Goal: Information Seeking & Learning: Understand process/instructions

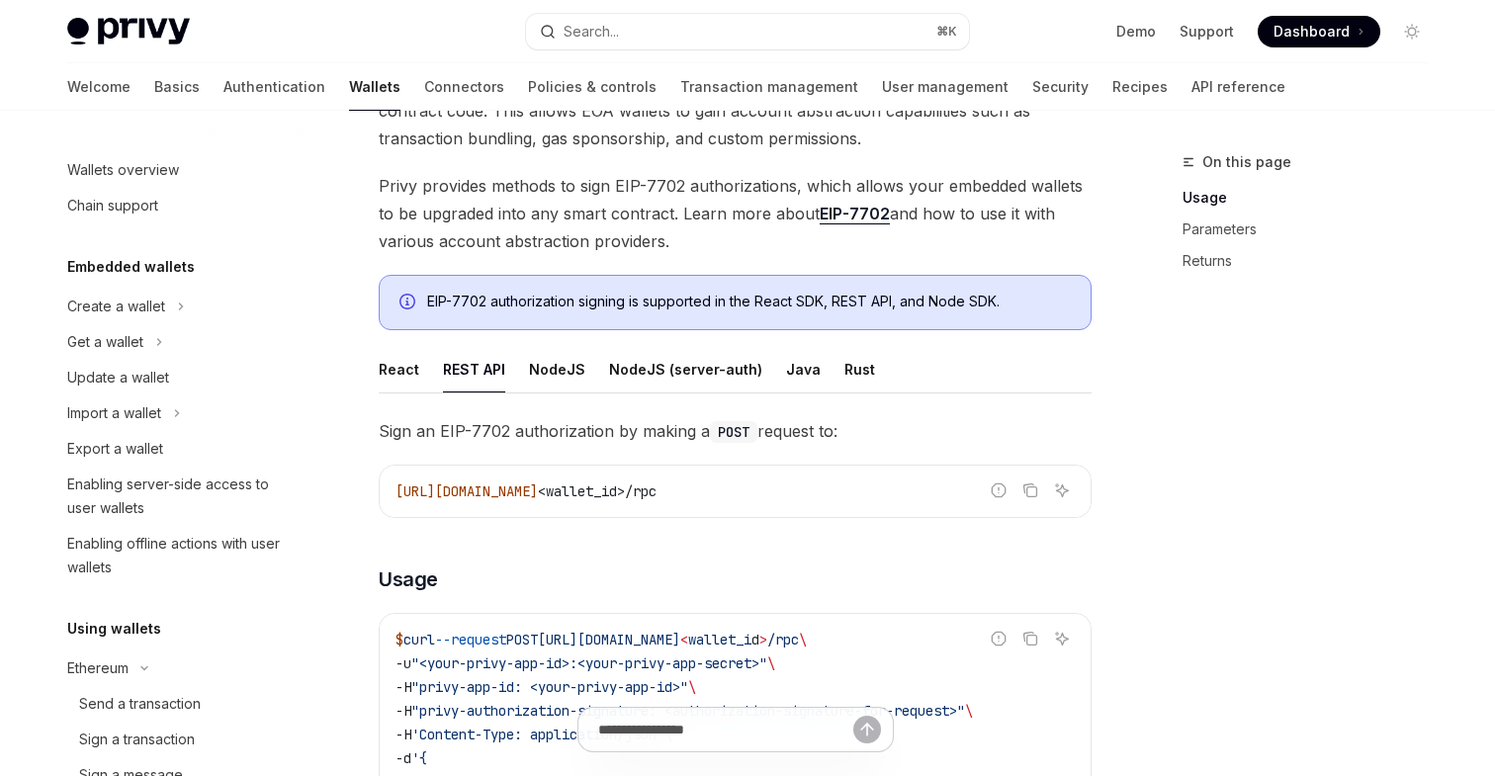
scroll to position [438, 0]
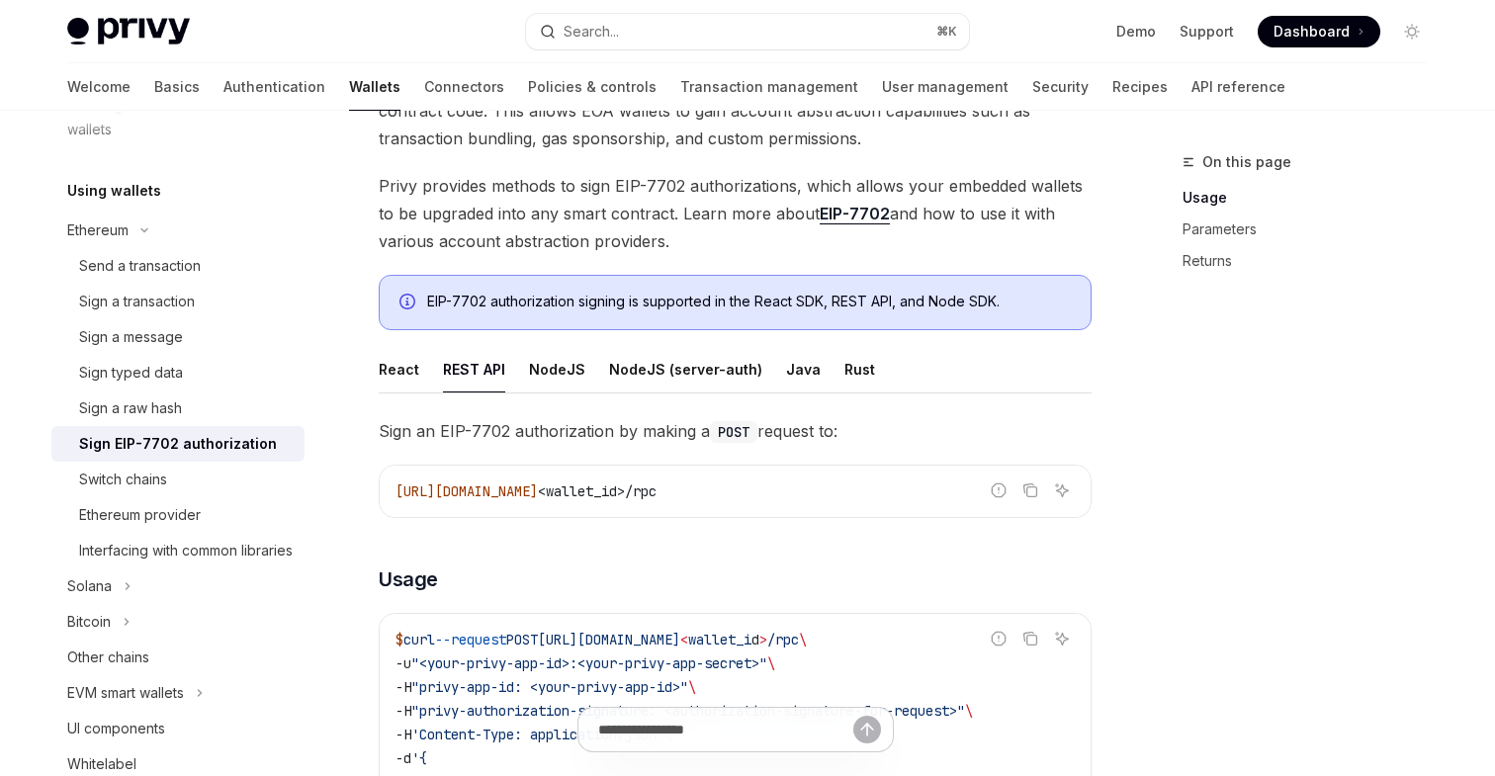
click at [604, 430] on span "Sign an EIP-7702 authorization by making a POST request to:" at bounding box center [735, 431] width 713 height 28
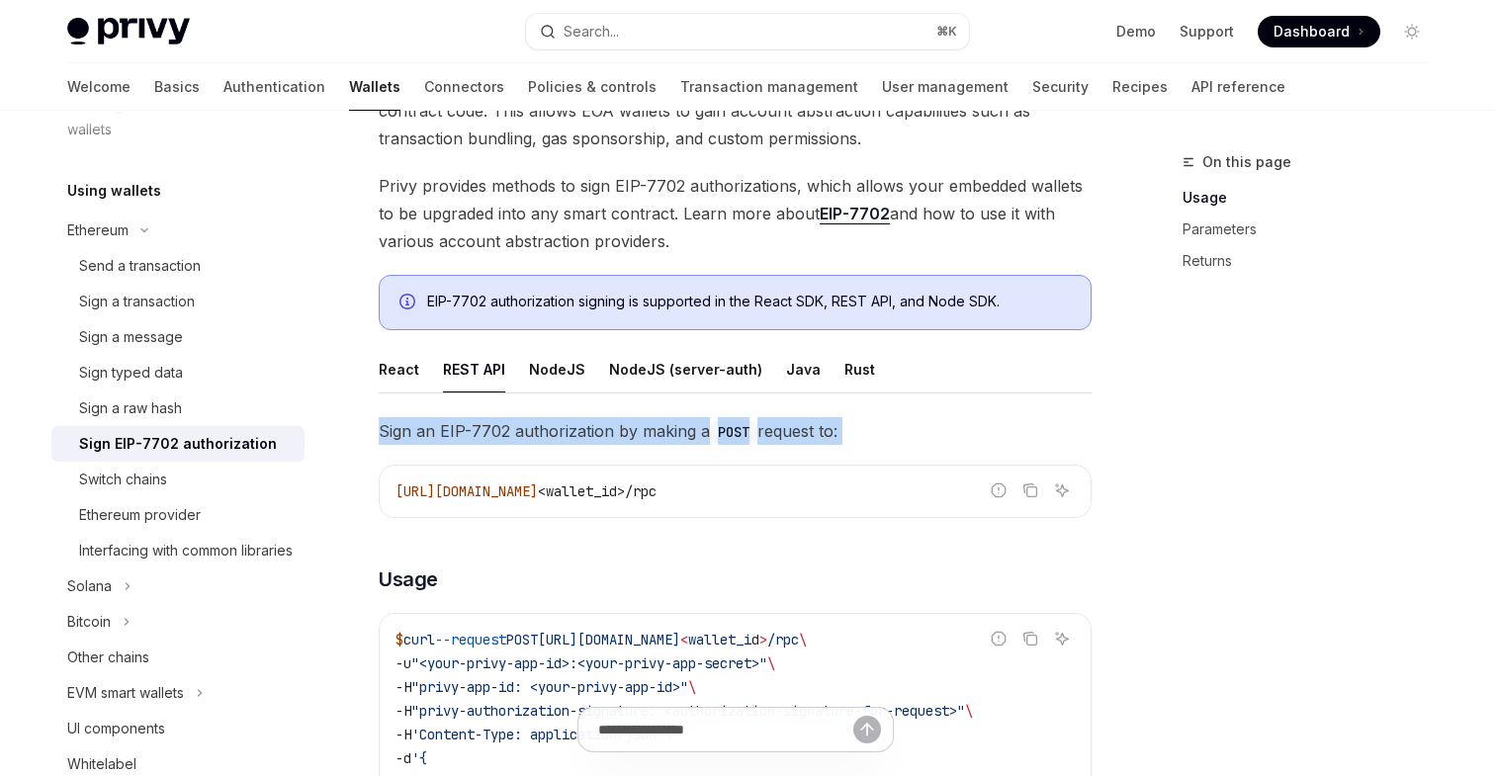
click at [604, 430] on span "Sign an EIP-7702 authorization by making a POST request to:" at bounding box center [735, 431] width 713 height 28
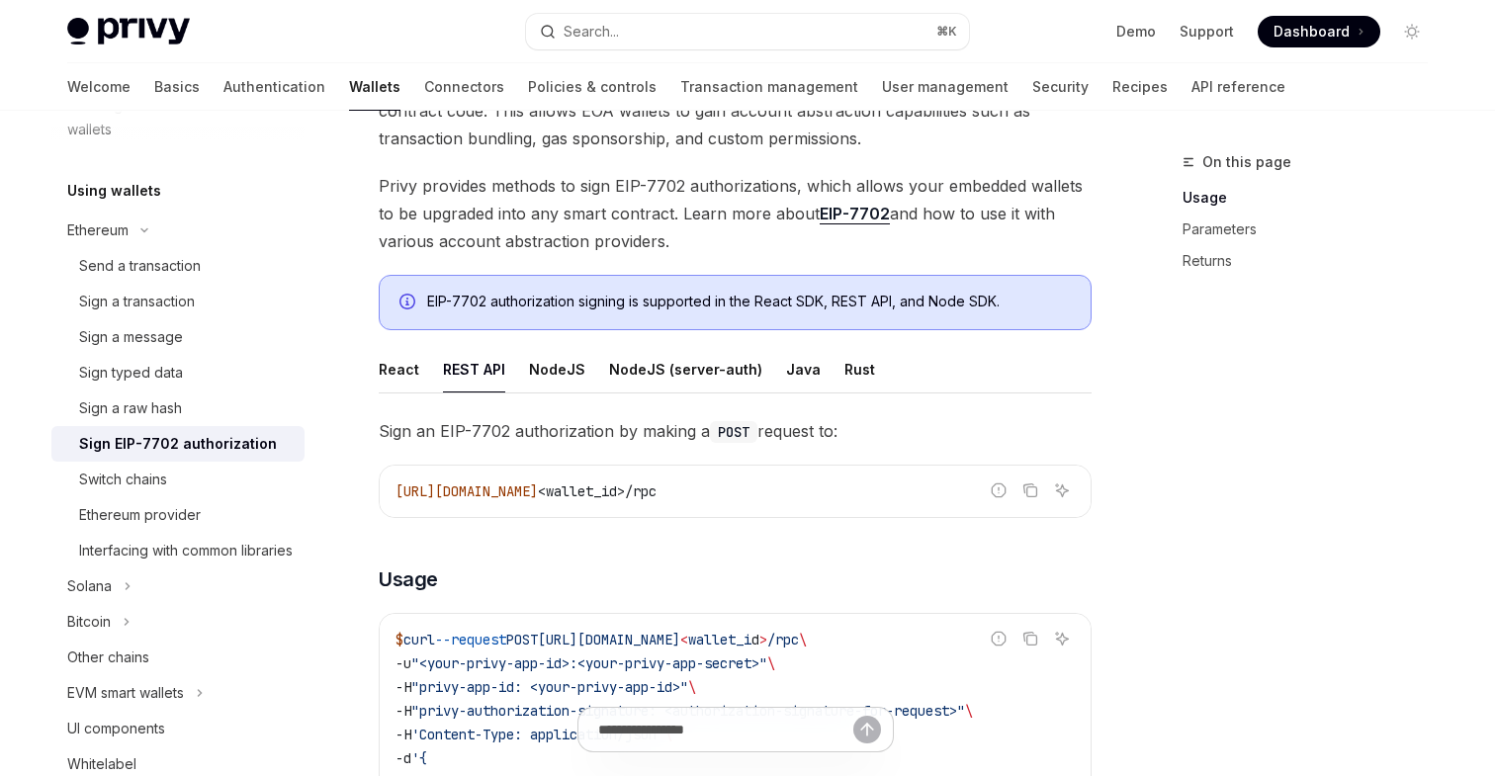
click at [668, 430] on span "Sign an EIP-7702 authorization by making a POST request to:" at bounding box center [735, 431] width 713 height 28
click at [700, 431] on span "Sign an EIP-7702 authorization by making a POST request to:" at bounding box center [735, 431] width 713 height 28
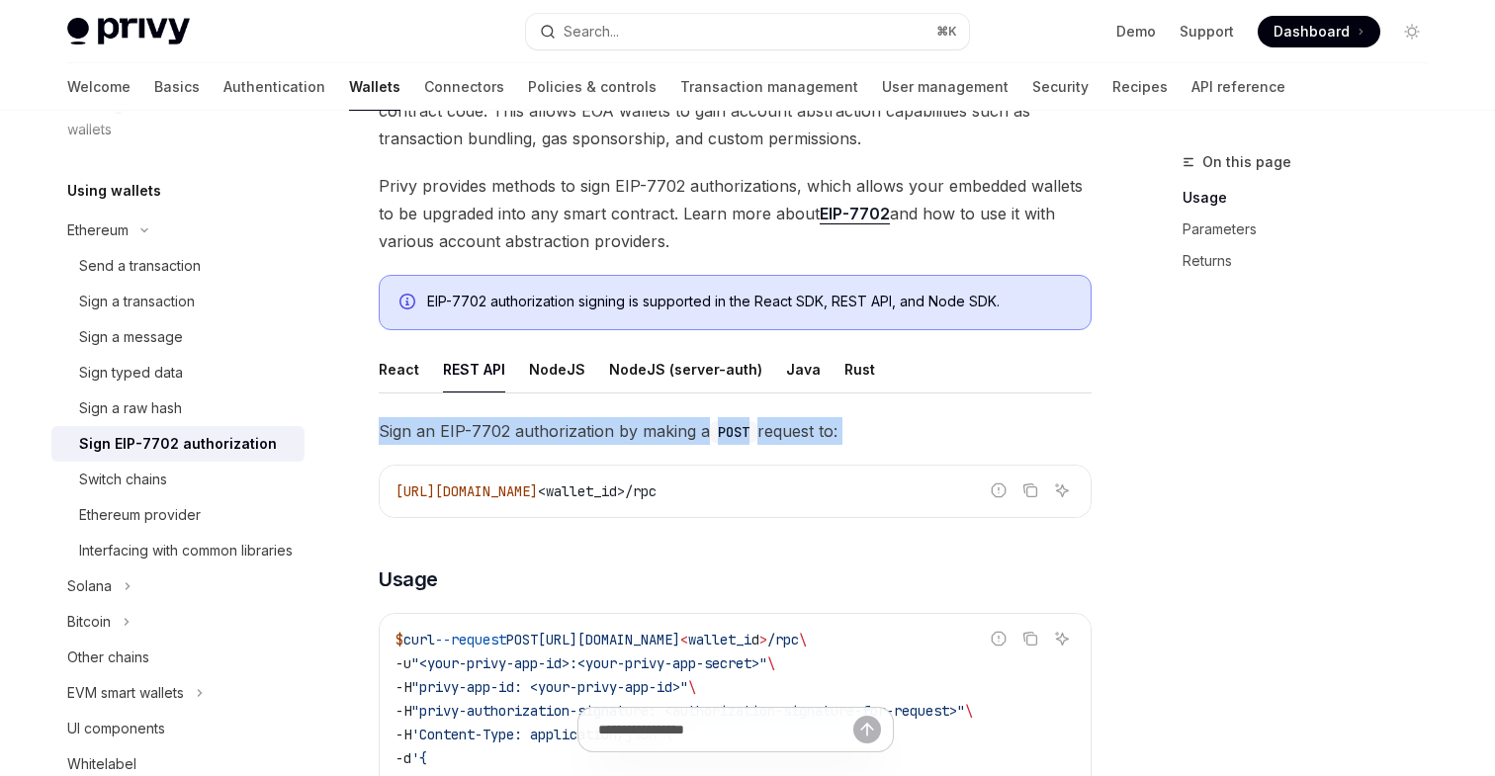
click at [700, 431] on span "Sign an EIP-7702 authorization by making a POST request to:" at bounding box center [735, 431] width 713 height 28
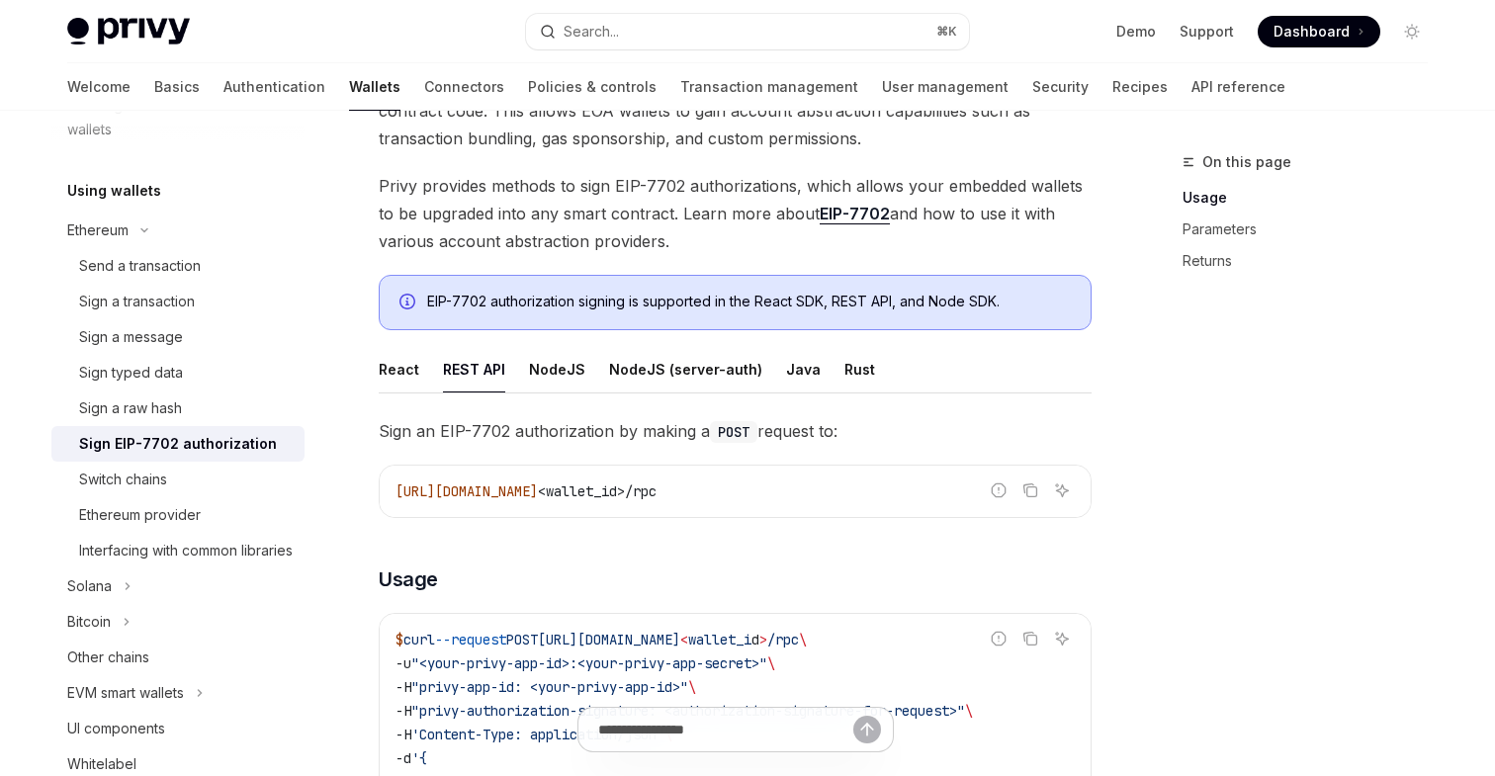
click at [609, 432] on span "Sign an EIP-7702 authorization by making a POST request to:" at bounding box center [735, 431] width 713 height 28
click at [575, 428] on span "Sign an EIP-7702 authorization by making a POST request to:" at bounding box center [735, 431] width 713 height 28
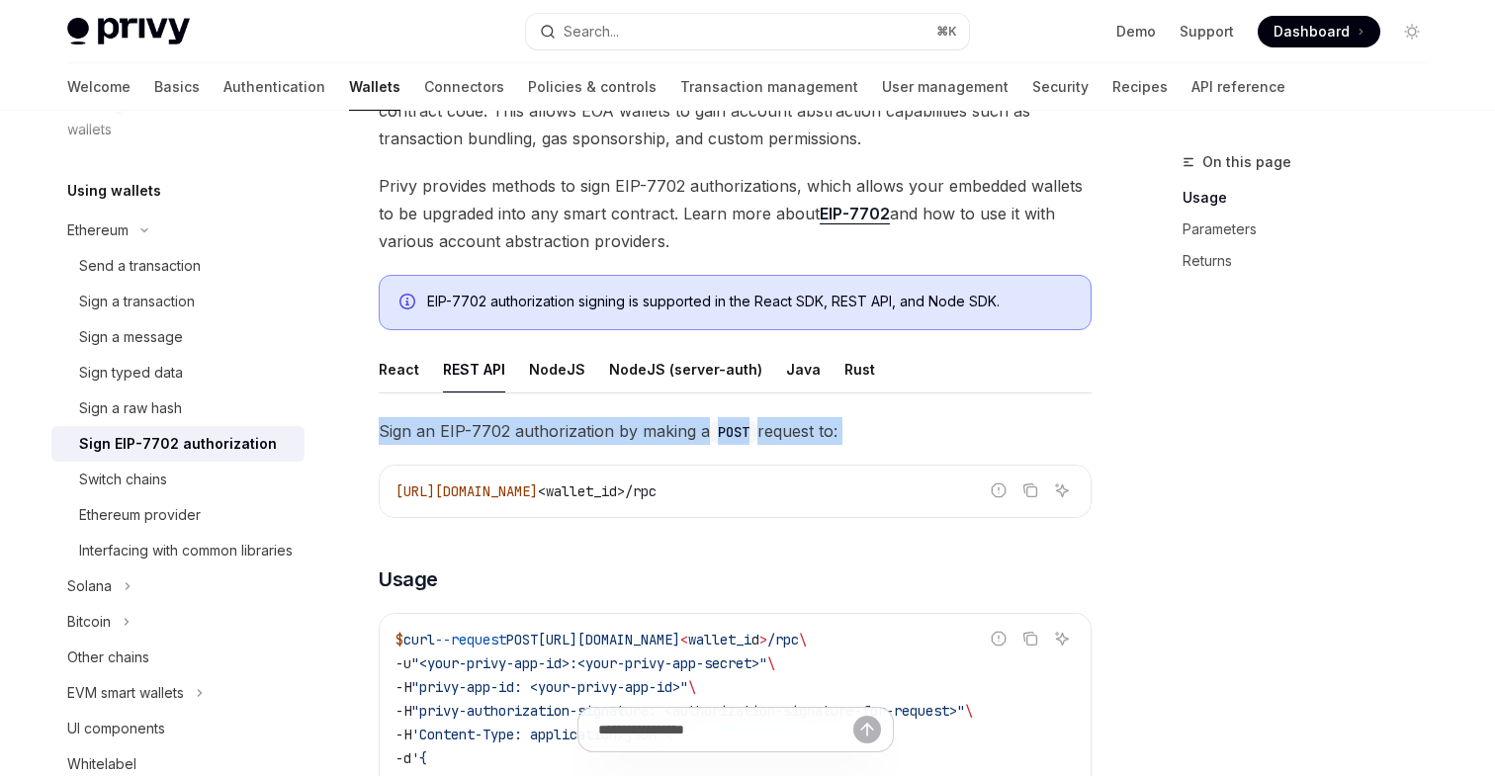
click at [575, 428] on span "Sign an EIP-7702 authorization by making a POST request to:" at bounding box center [735, 431] width 713 height 28
click at [599, 429] on span "Sign an EIP-7702 authorization by making a POST request to:" at bounding box center [735, 431] width 713 height 28
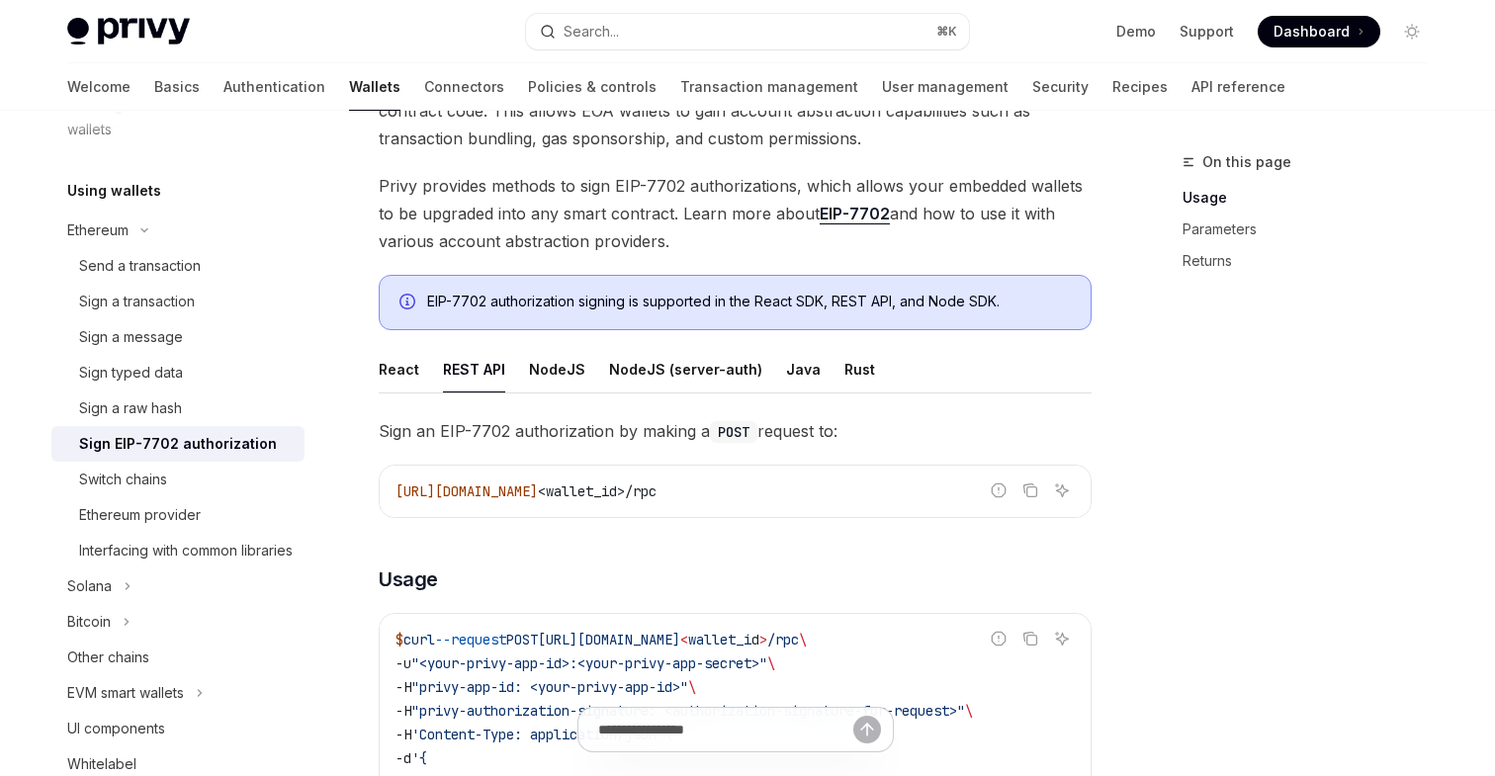
click at [576, 431] on span "Sign an EIP-7702 authorization by making a POST request to:" at bounding box center [735, 431] width 713 height 28
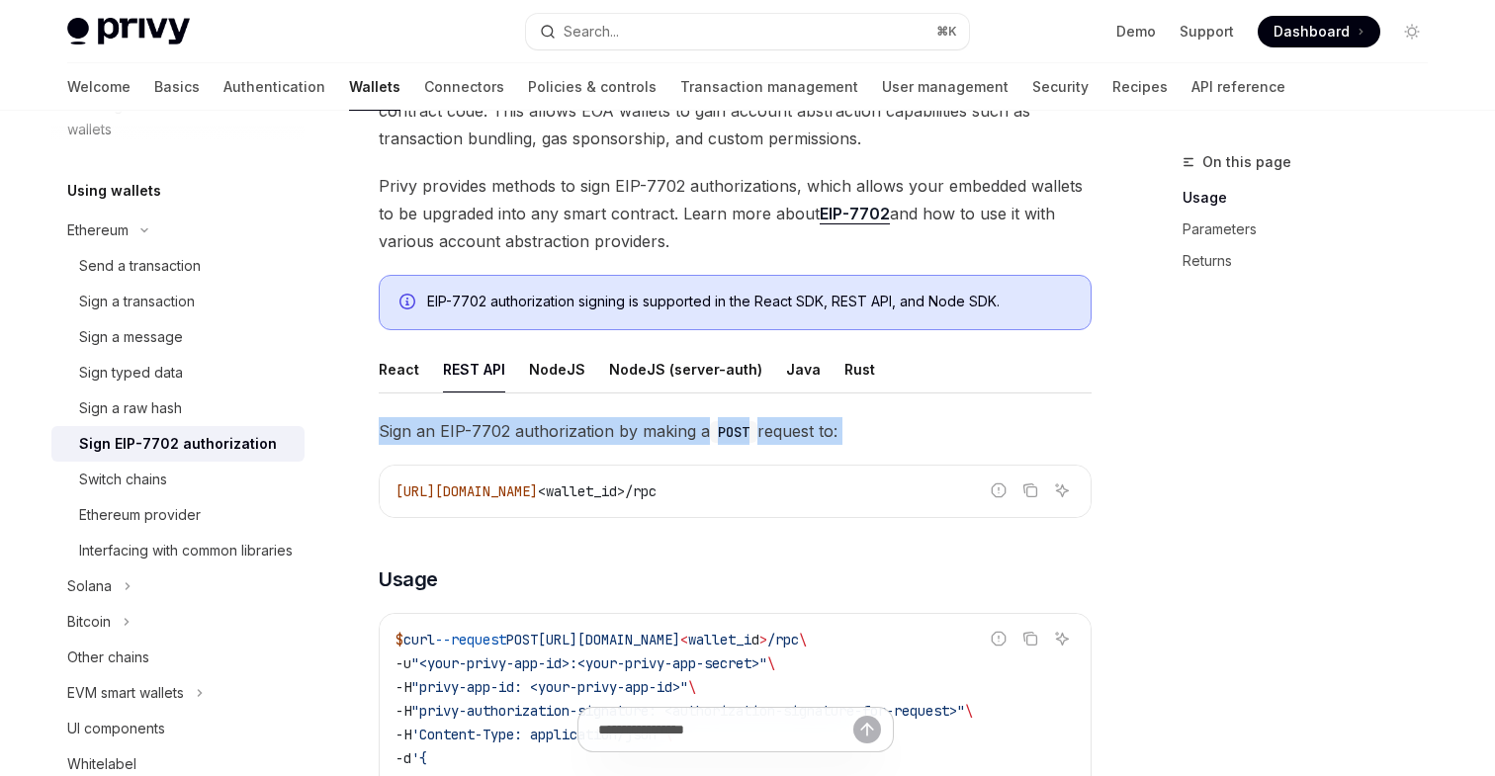
click at [576, 431] on span "Sign an EIP-7702 authorization by making a POST request to:" at bounding box center [735, 431] width 713 height 28
click at [642, 429] on span "Sign an EIP-7702 authorization by making a POST request to:" at bounding box center [735, 431] width 713 height 28
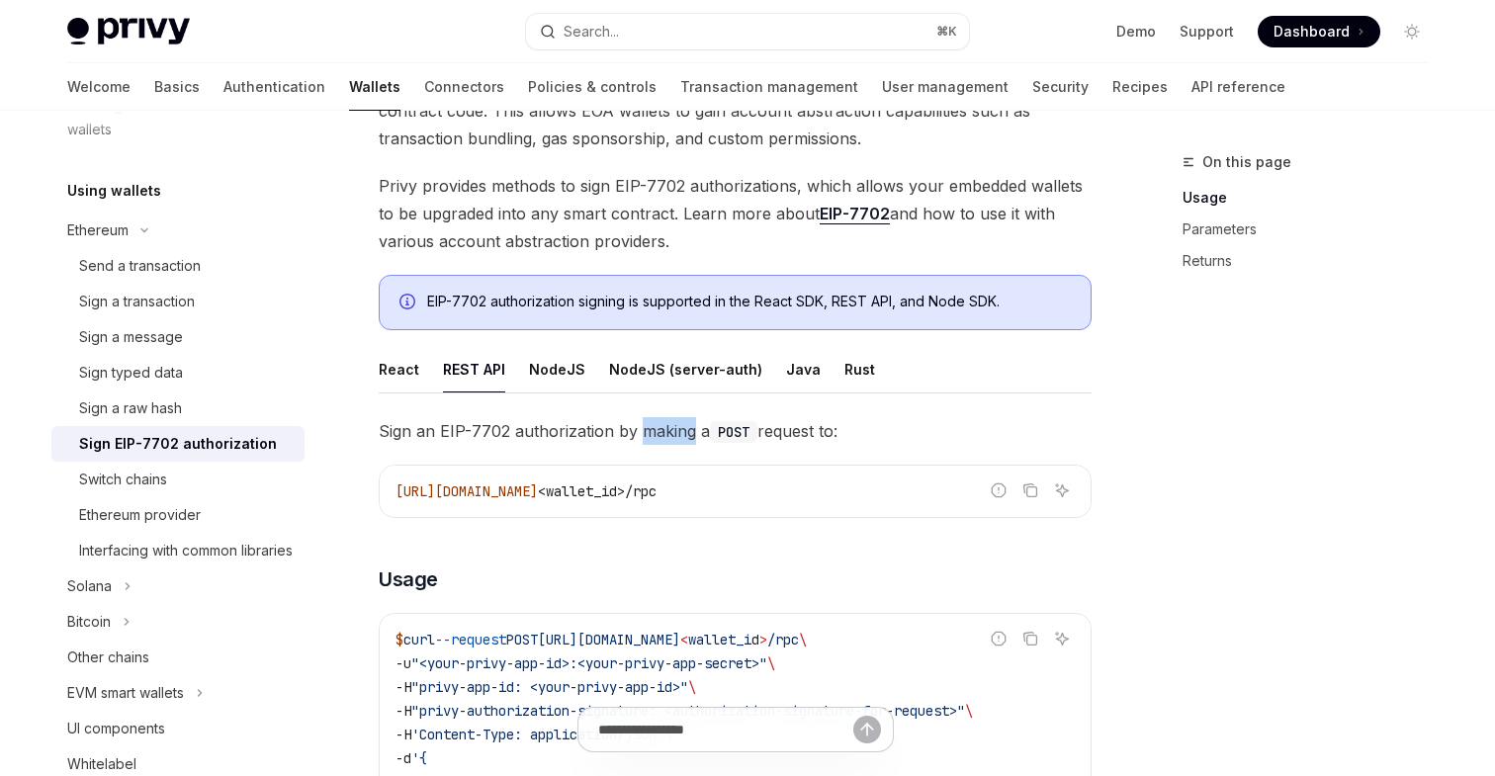
click at [642, 429] on span "Sign an EIP-7702 authorization by making a POST request to:" at bounding box center [735, 431] width 713 height 28
click at [588, 438] on span "Sign an EIP-7702 authorization by making a POST request to:" at bounding box center [735, 431] width 713 height 28
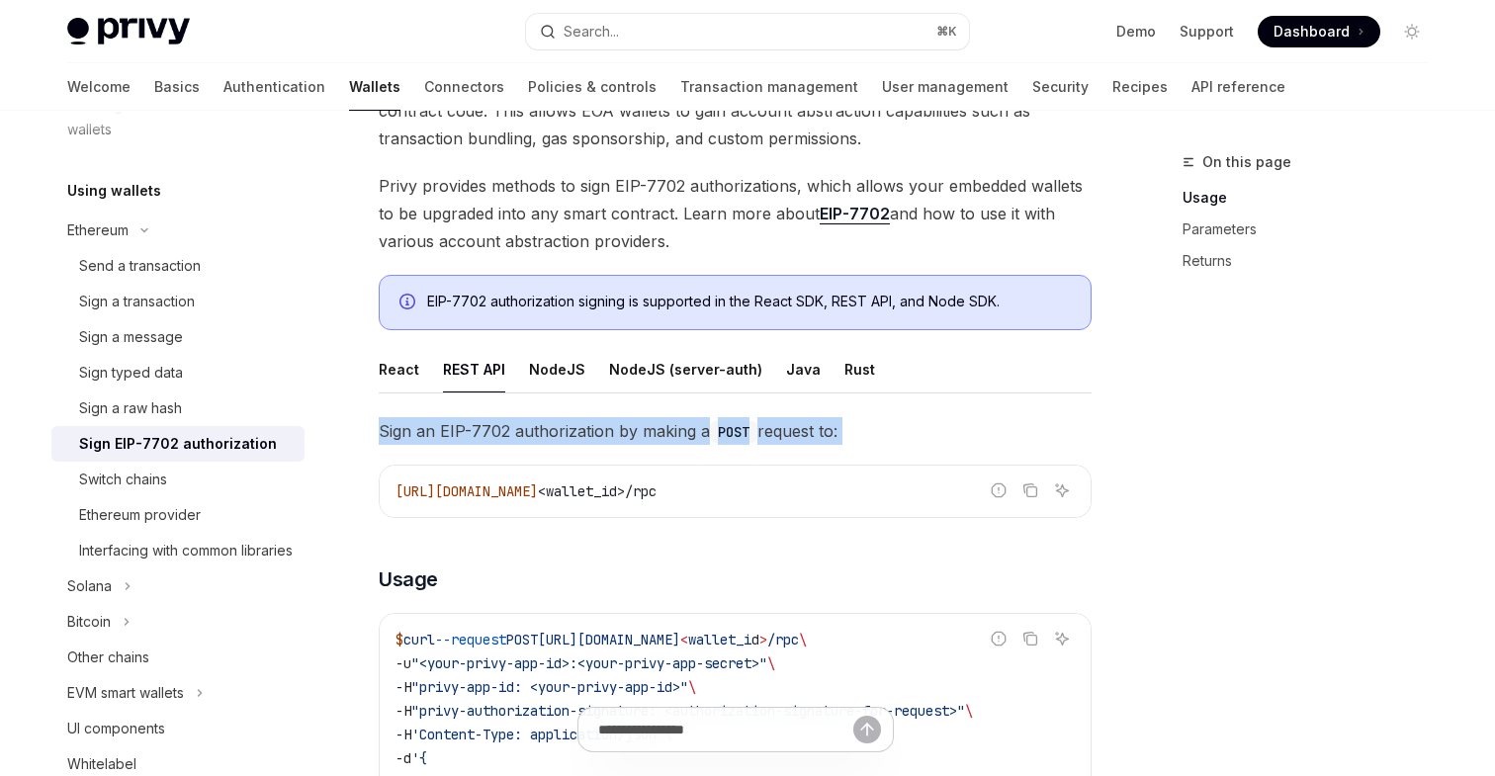
click at [588, 438] on span "Sign an EIP-7702 authorization by making a POST request to:" at bounding box center [735, 431] width 713 height 28
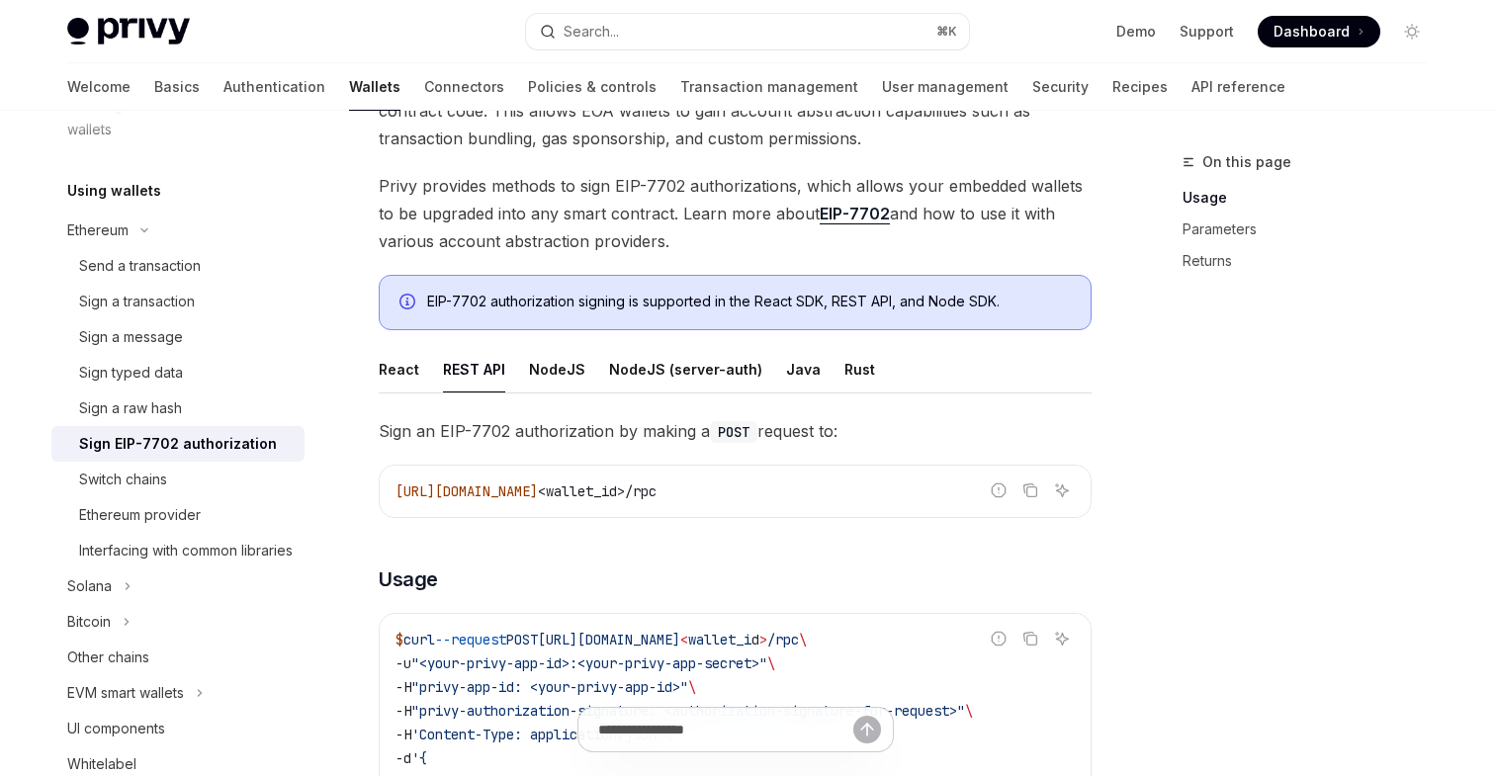
click at [661, 441] on span "Sign an EIP-7702 authorization by making a POST request to:" at bounding box center [735, 431] width 713 height 28
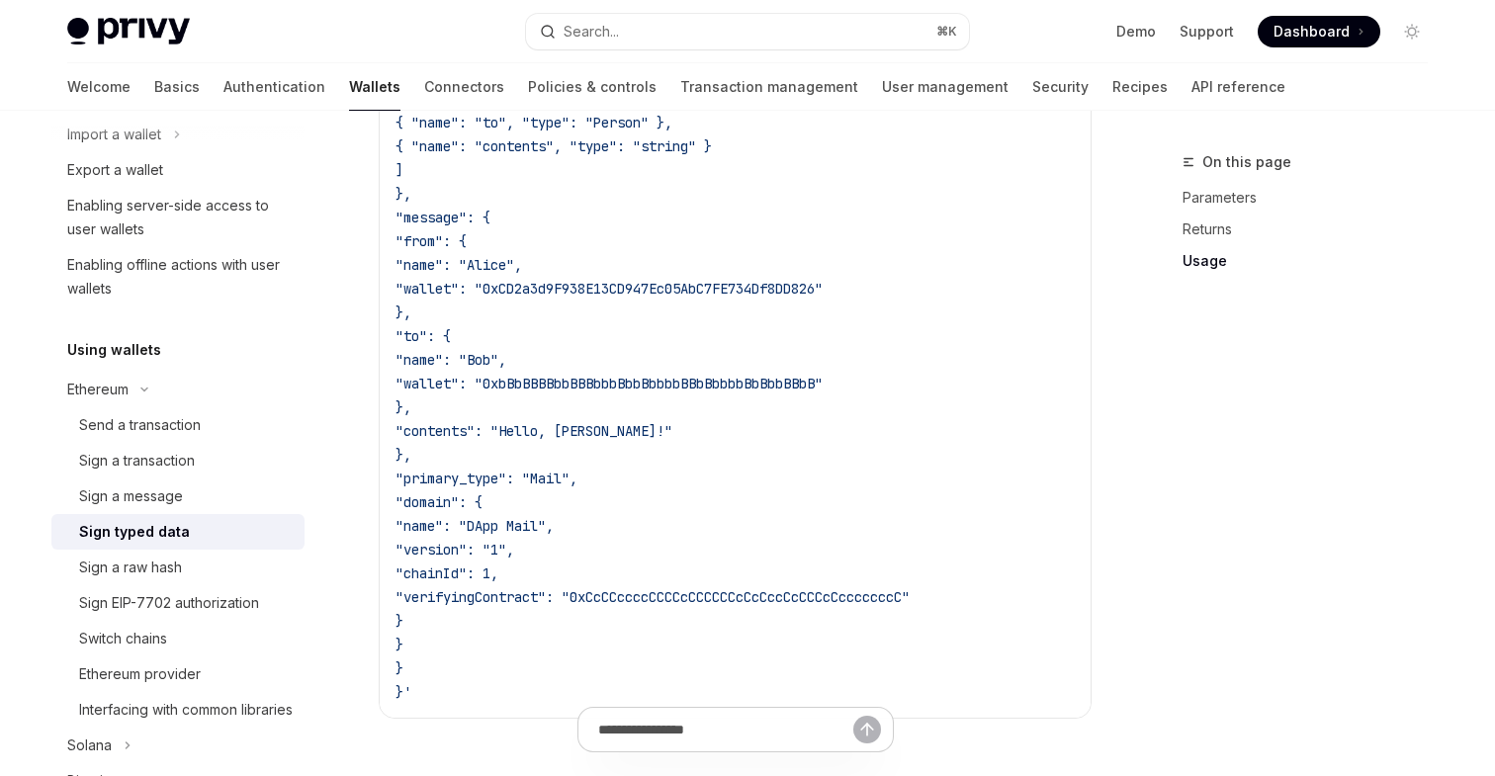
scroll to position [2119, 0]
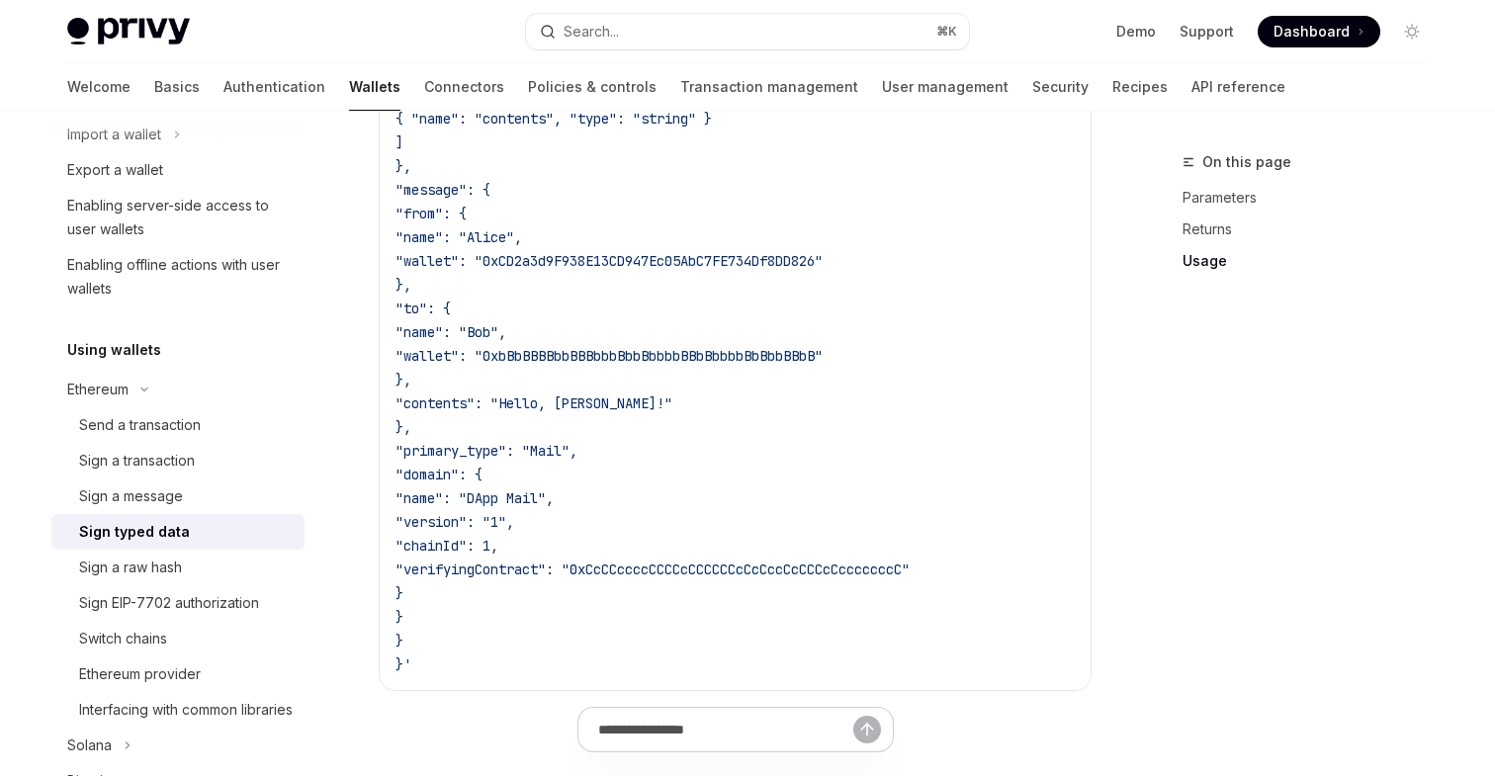
click at [509, 450] on span ""primary_type": "Mail"," at bounding box center [487, 451] width 182 height 18
click at [504, 452] on span ""primary_type": "Mail"," at bounding box center [487, 451] width 182 height 18
click at [530, 452] on span ""primary_type": "Mail"," at bounding box center [487, 451] width 182 height 18
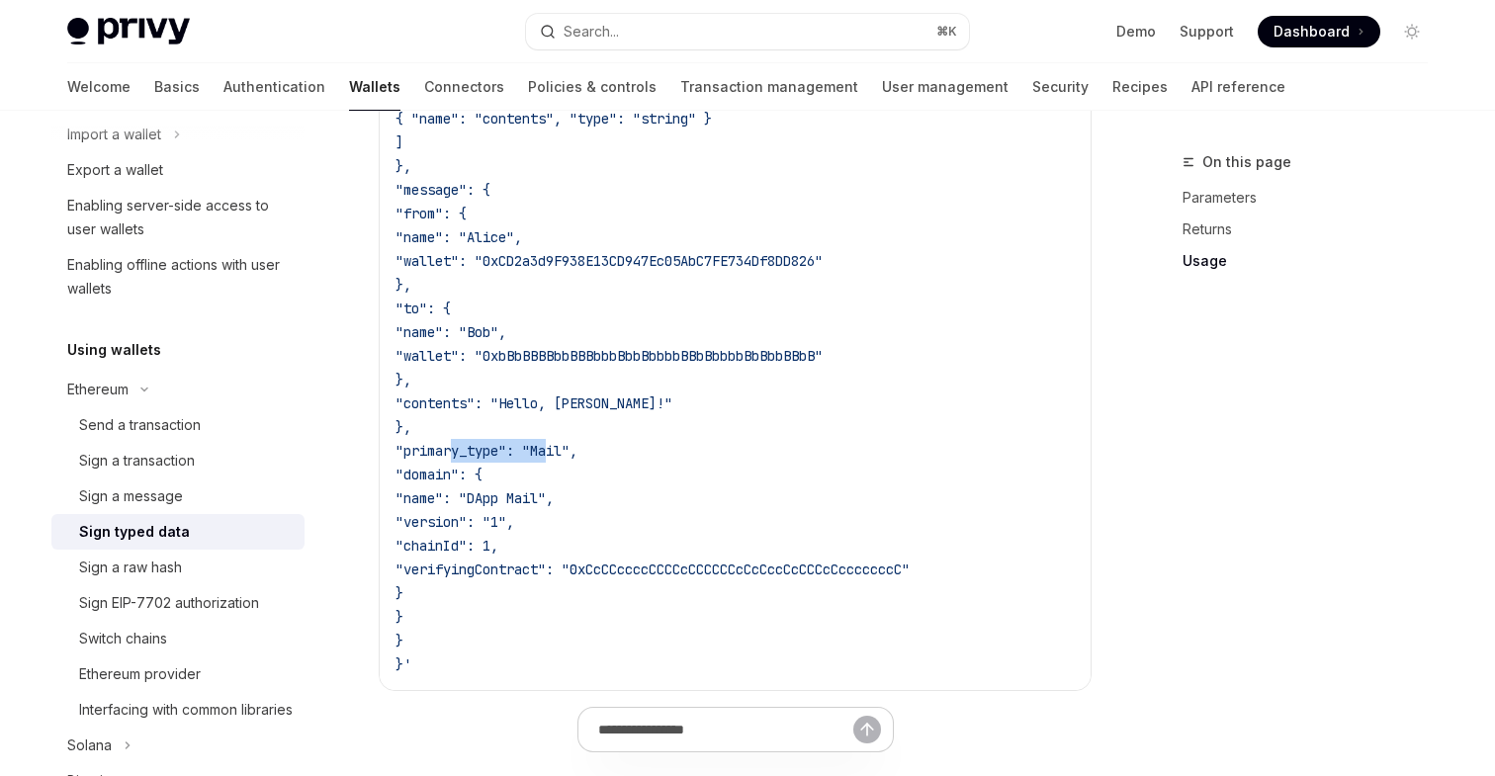
drag, startPoint x: 530, startPoint y: 452, endPoint x: 510, endPoint y: 452, distance: 19.8
click at [510, 452] on span ""primary_type": "Mail"," at bounding box center [487, 451] width 182 height 18
click at [523, 452] on span ""primary_type": "Mail"," at bounding box center [487, 451] width 182 height 18
drag, startPoint x: 527, startPoint y: 452, endPoint x: 511, endPoint y: 451, distance: 15.9
click at [511, 451] on span ""primary_type": "Mail"," at bounding box center [487, 451] width 182 height 18
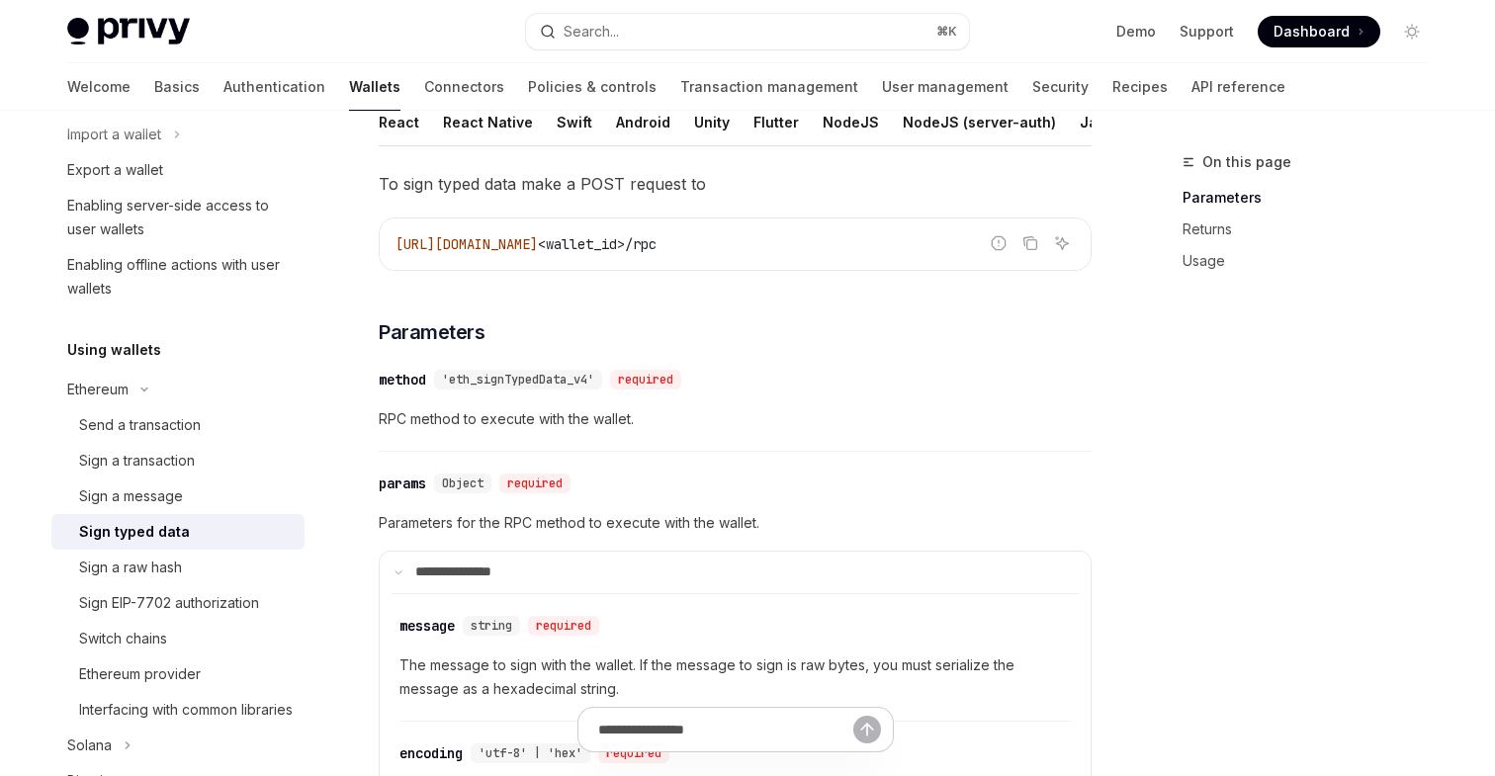
scroll to position [0, 0]
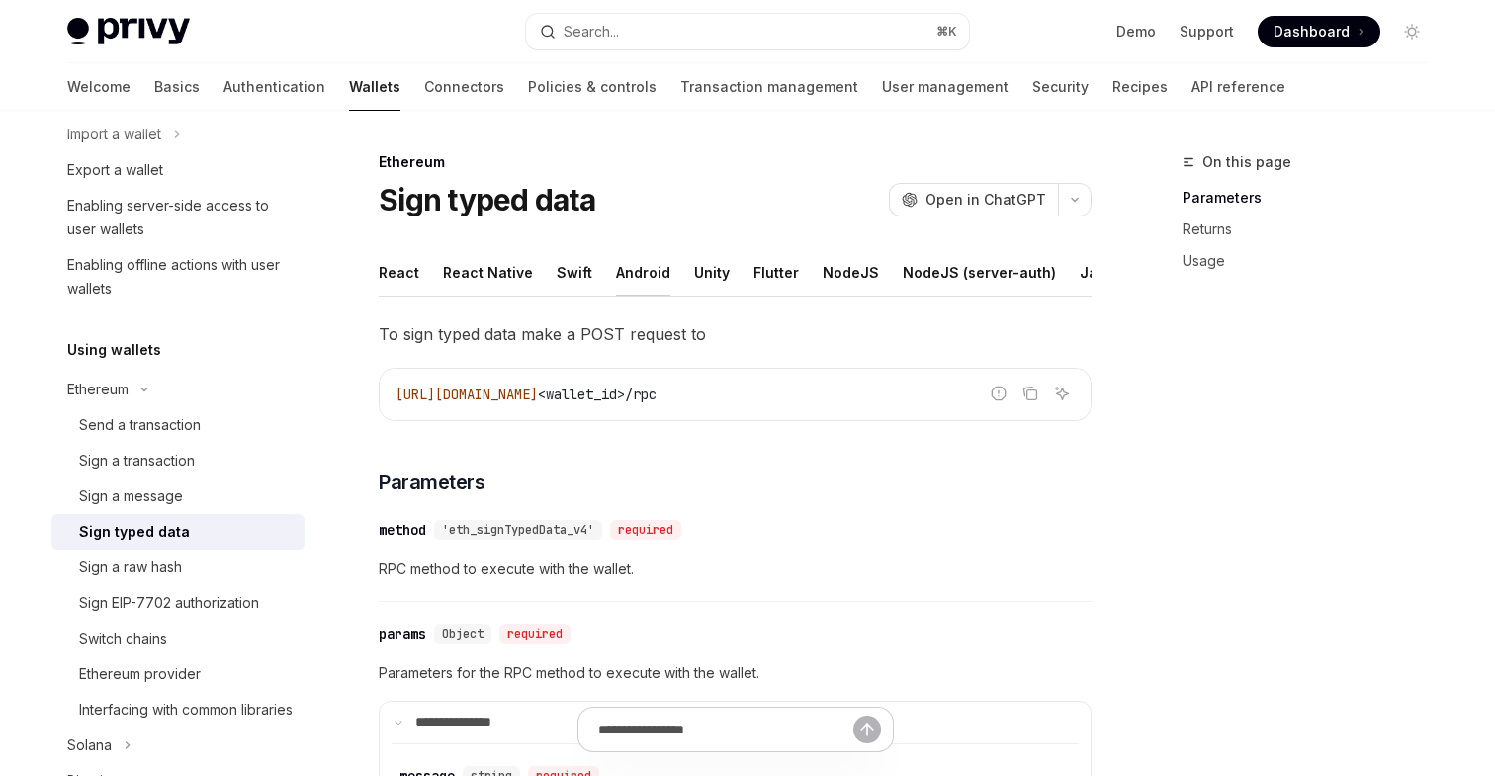
click at [629, 274] on div "Android" at bounding box center [643, 272] width 54 height 46
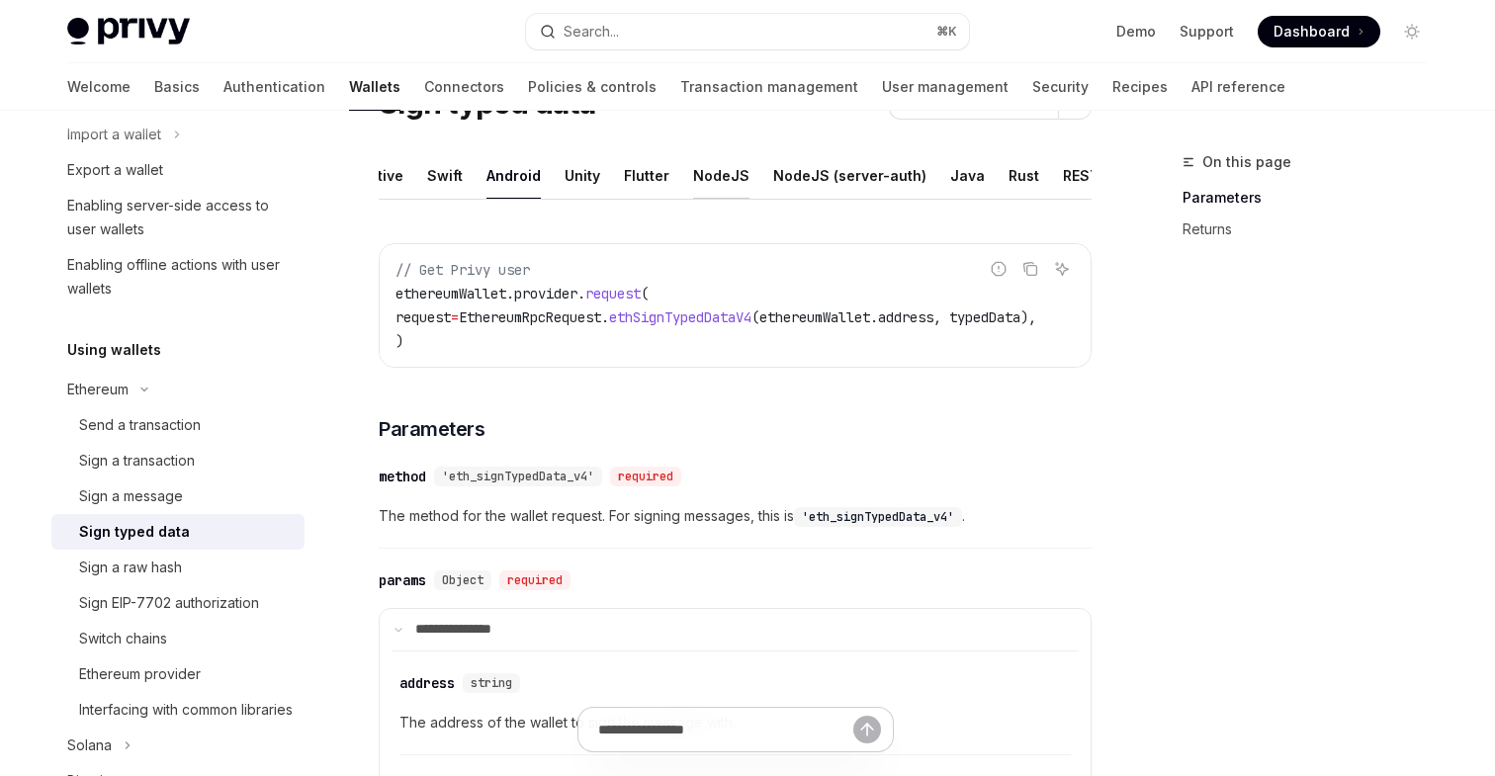
scroll to position [0, 135]
click at [1058, 172] on div "REST API" at bounding box center [1089, 175] width 62 height 46
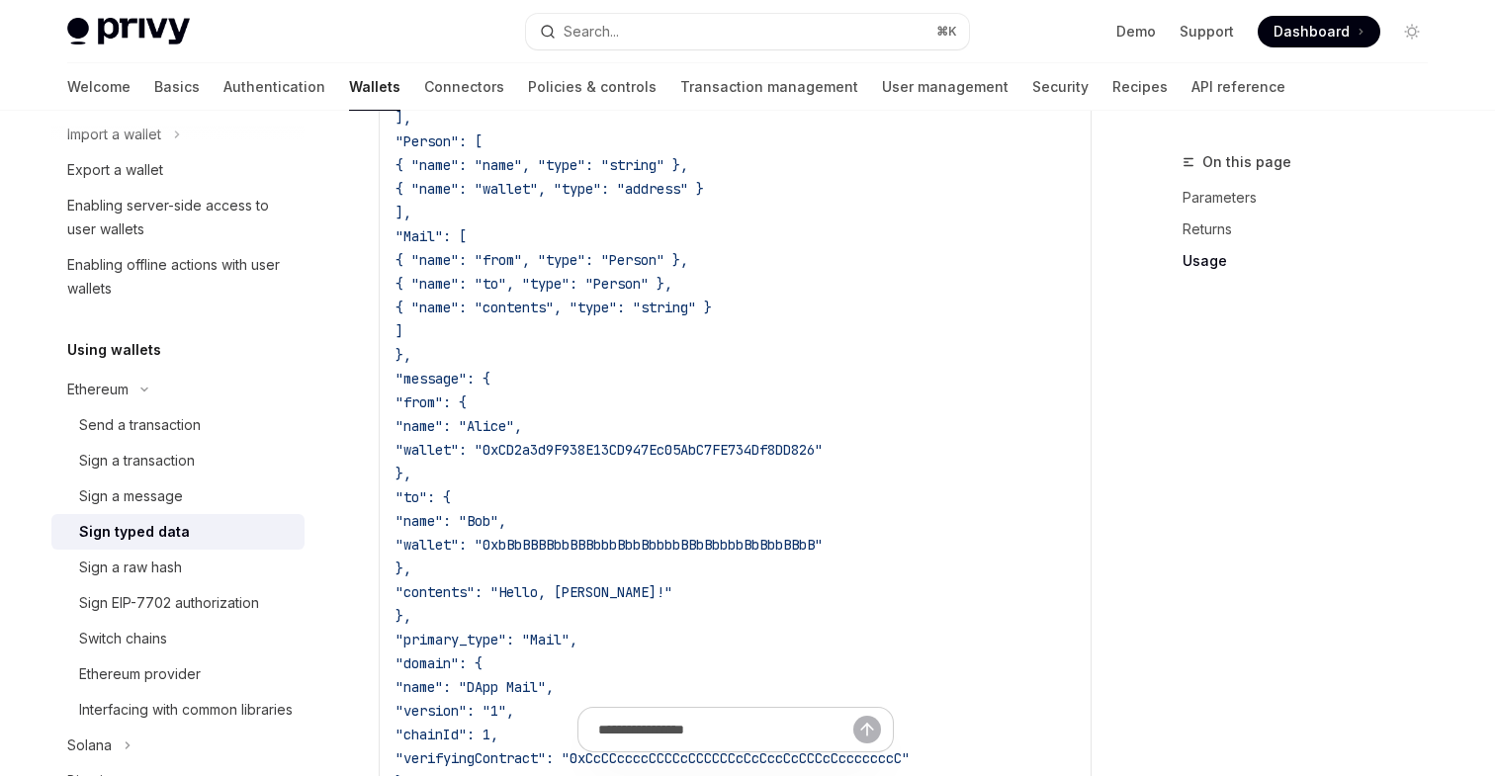
scroll to position [1938, 0]
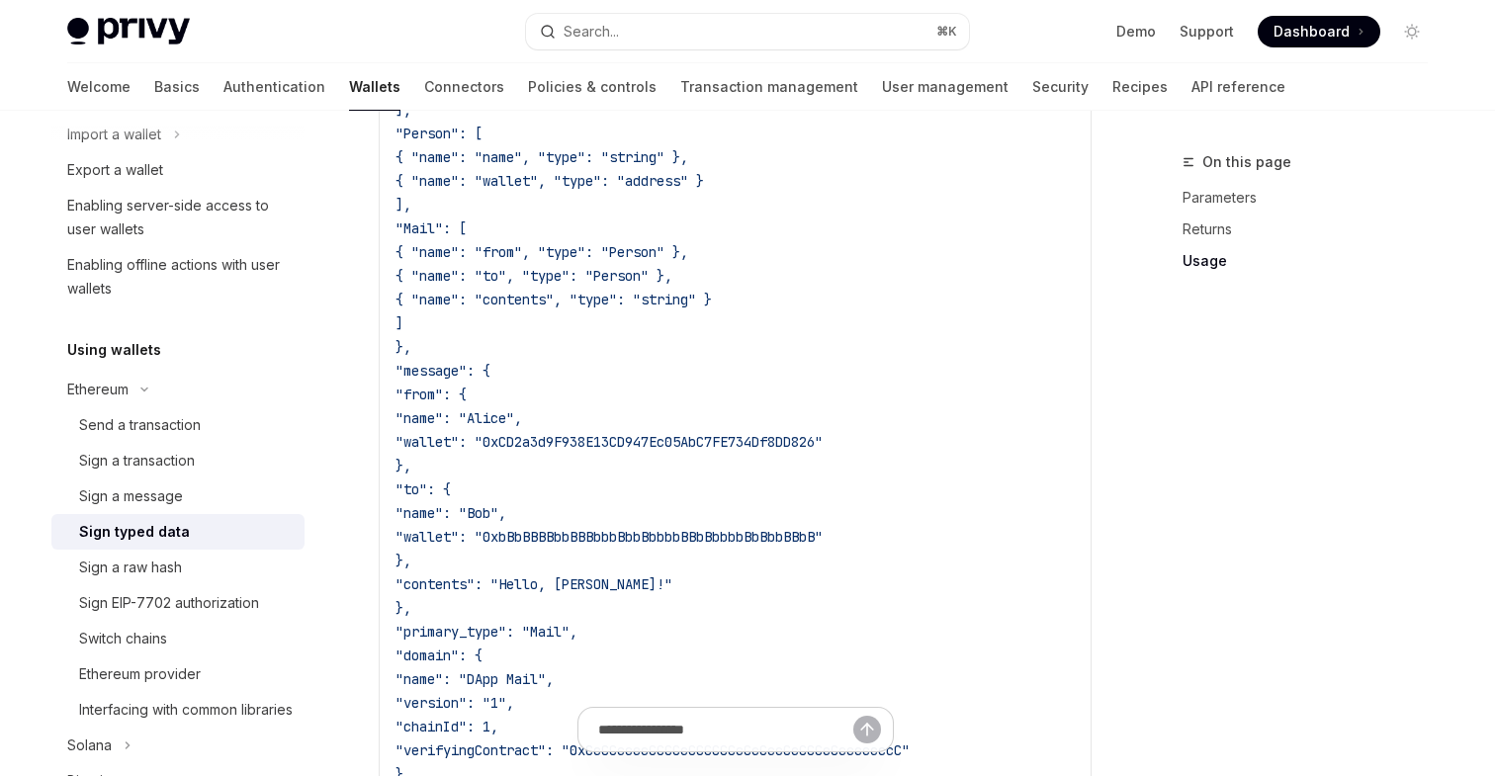
click at [498, 635] on span ""primary_type": "Mail"," at bounding box center [487, 632] width 182 height 18
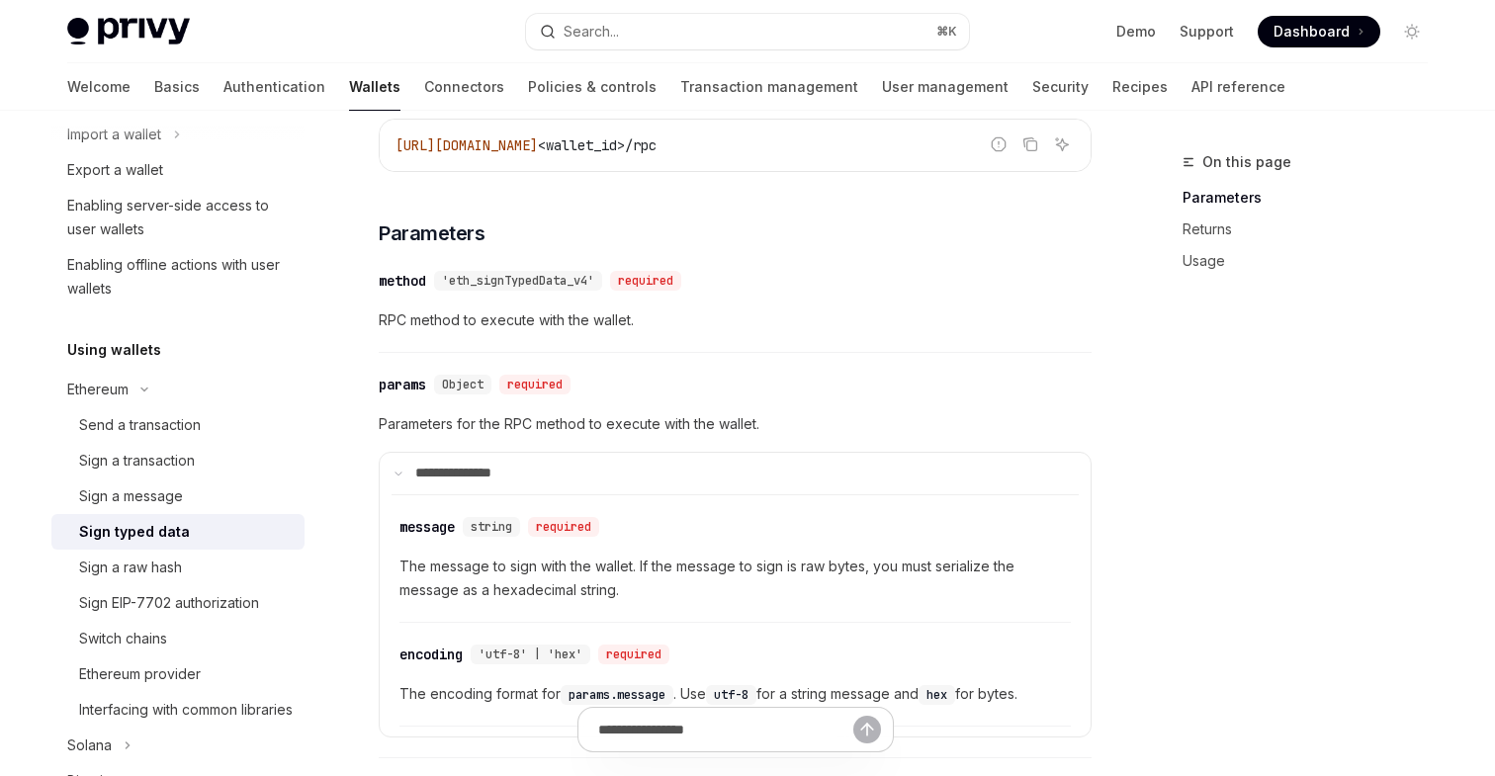
scroll to position [208, 0]
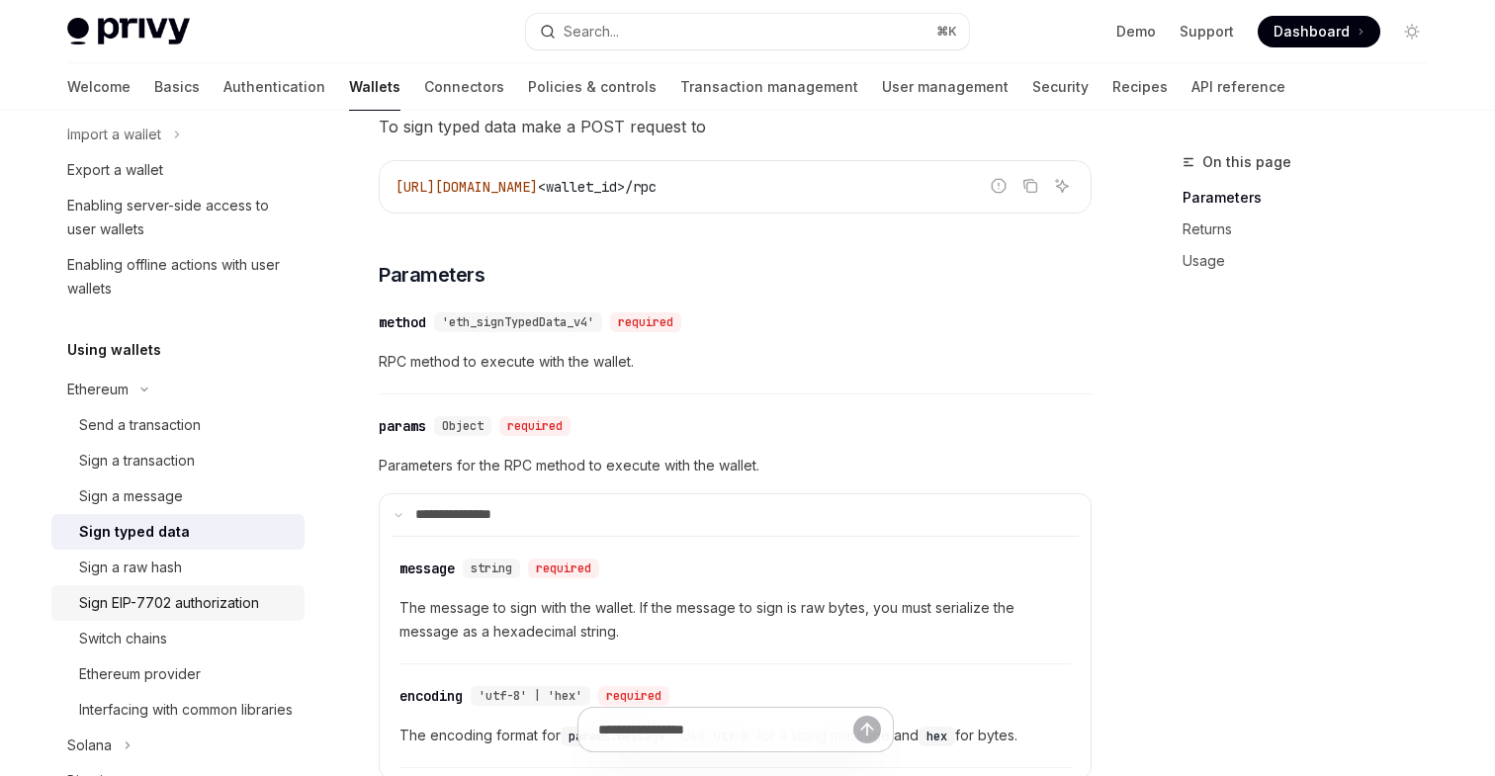
click at [149, 607] on div "Sign EIP-7702 authorization" at bounding box center [169, 603] width 180 height 24
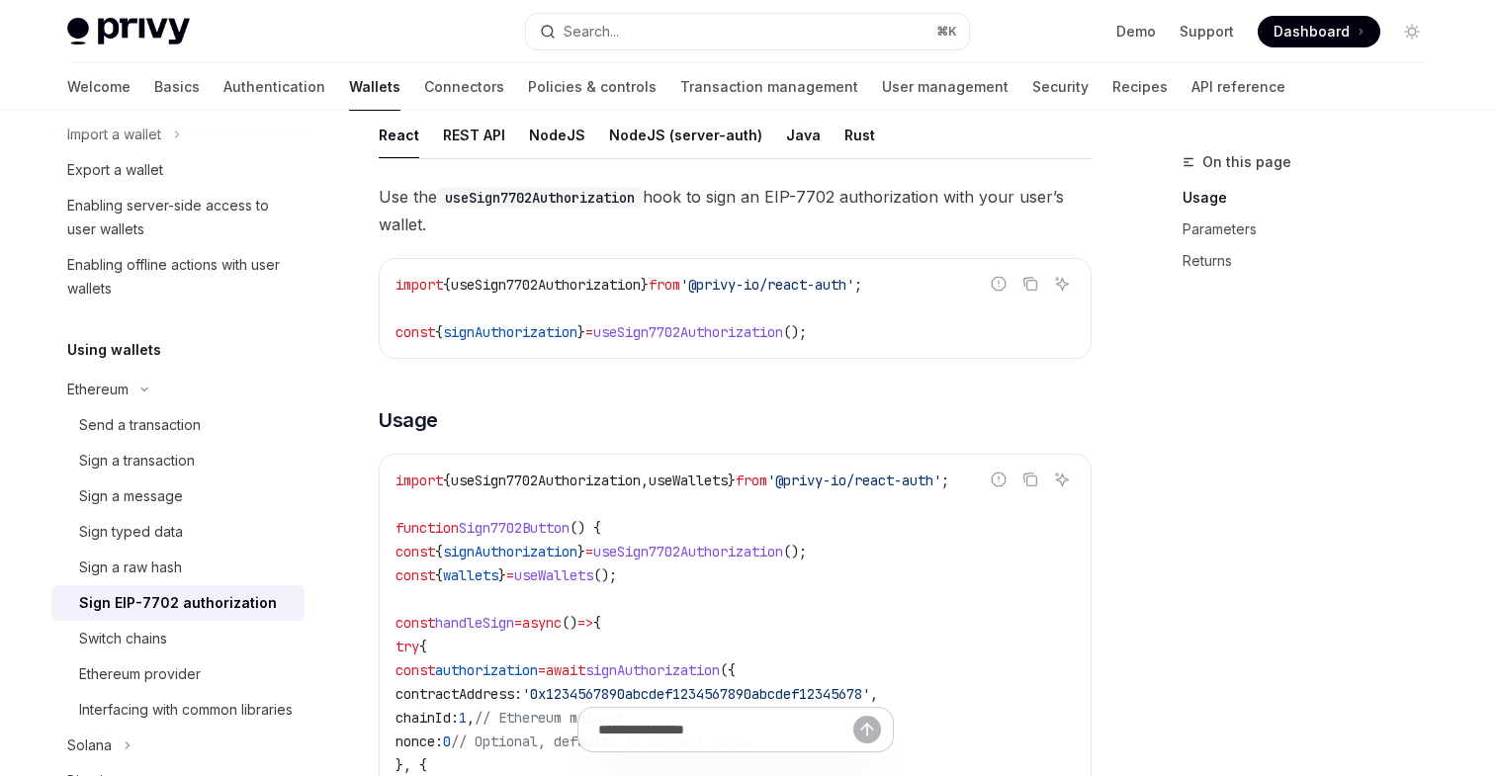
scroll to position [411, 0]
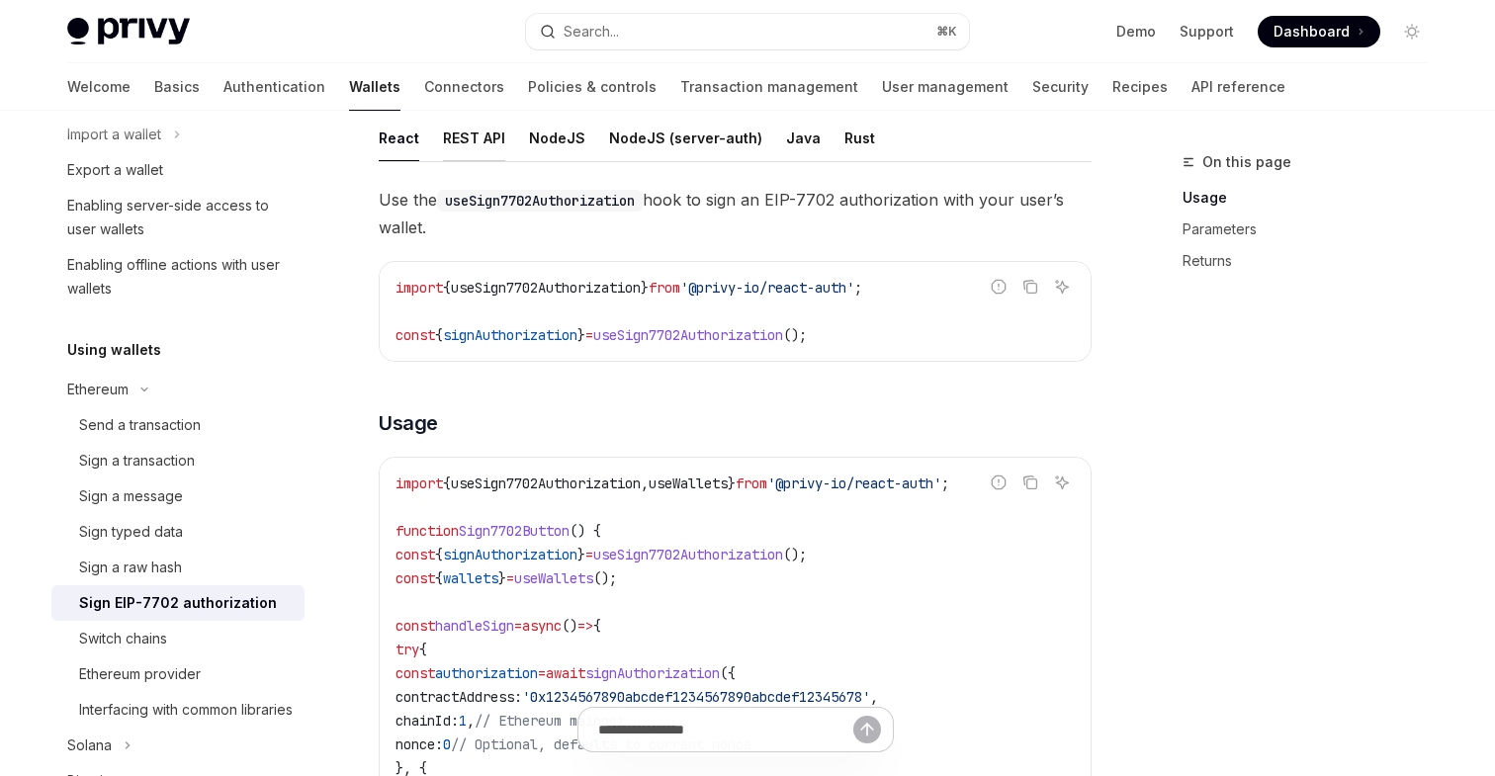
click at [479, 137] on div "REST API" at bounding box center [474, 138] width 62 height 46
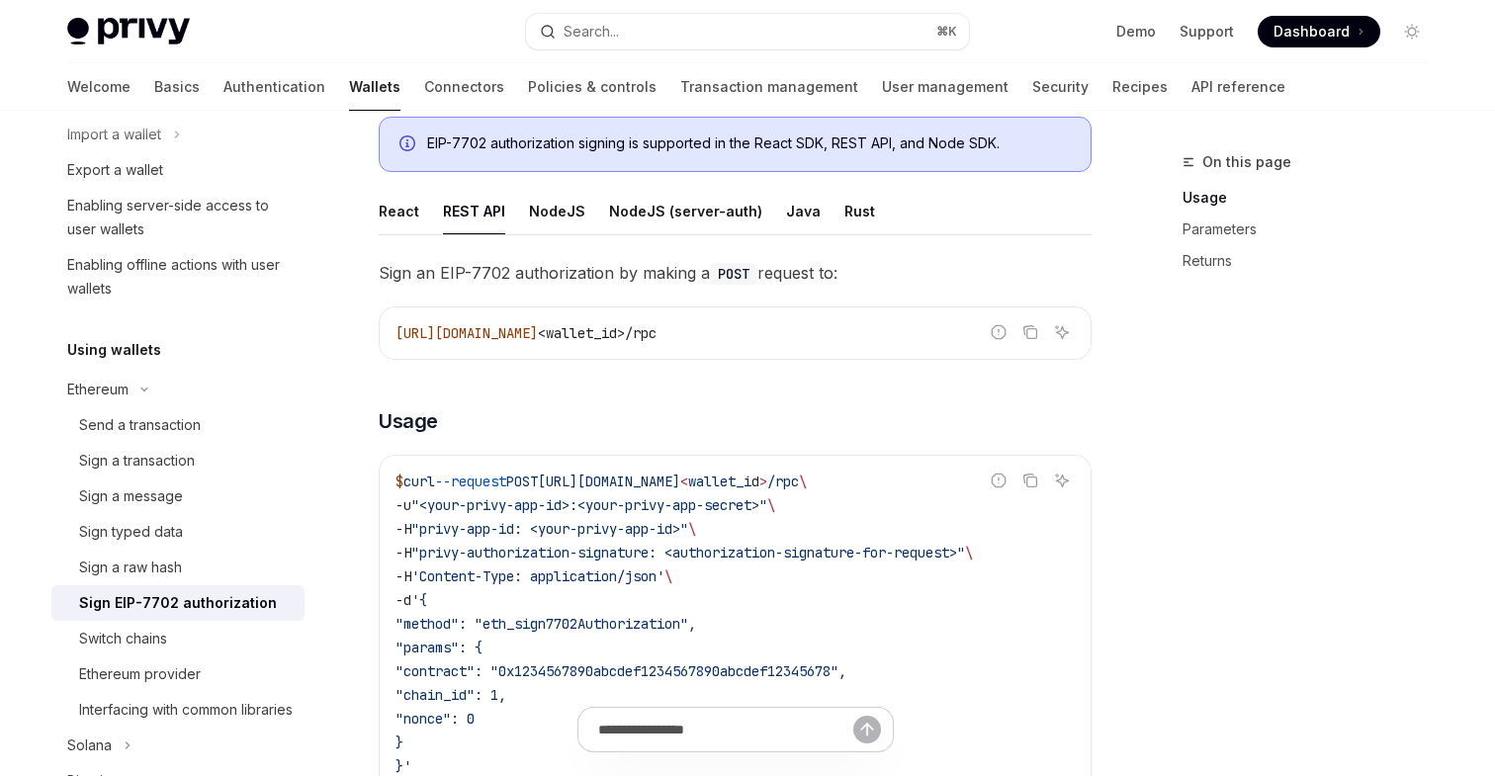
scroll to position [315, 0]
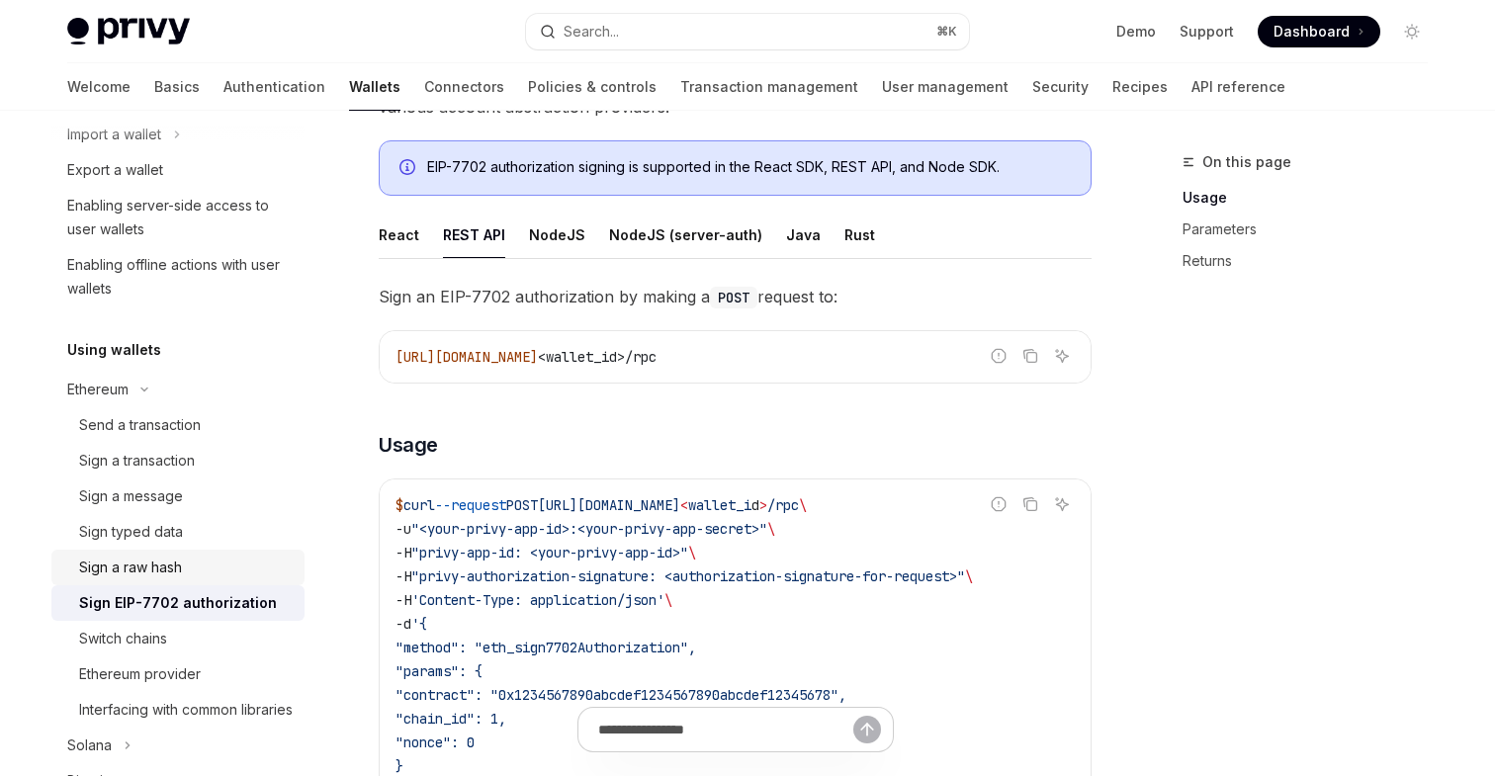
click at [133, 566] on div "Sign a raw hash" at bounding box center [130, 568] width 103 height 24
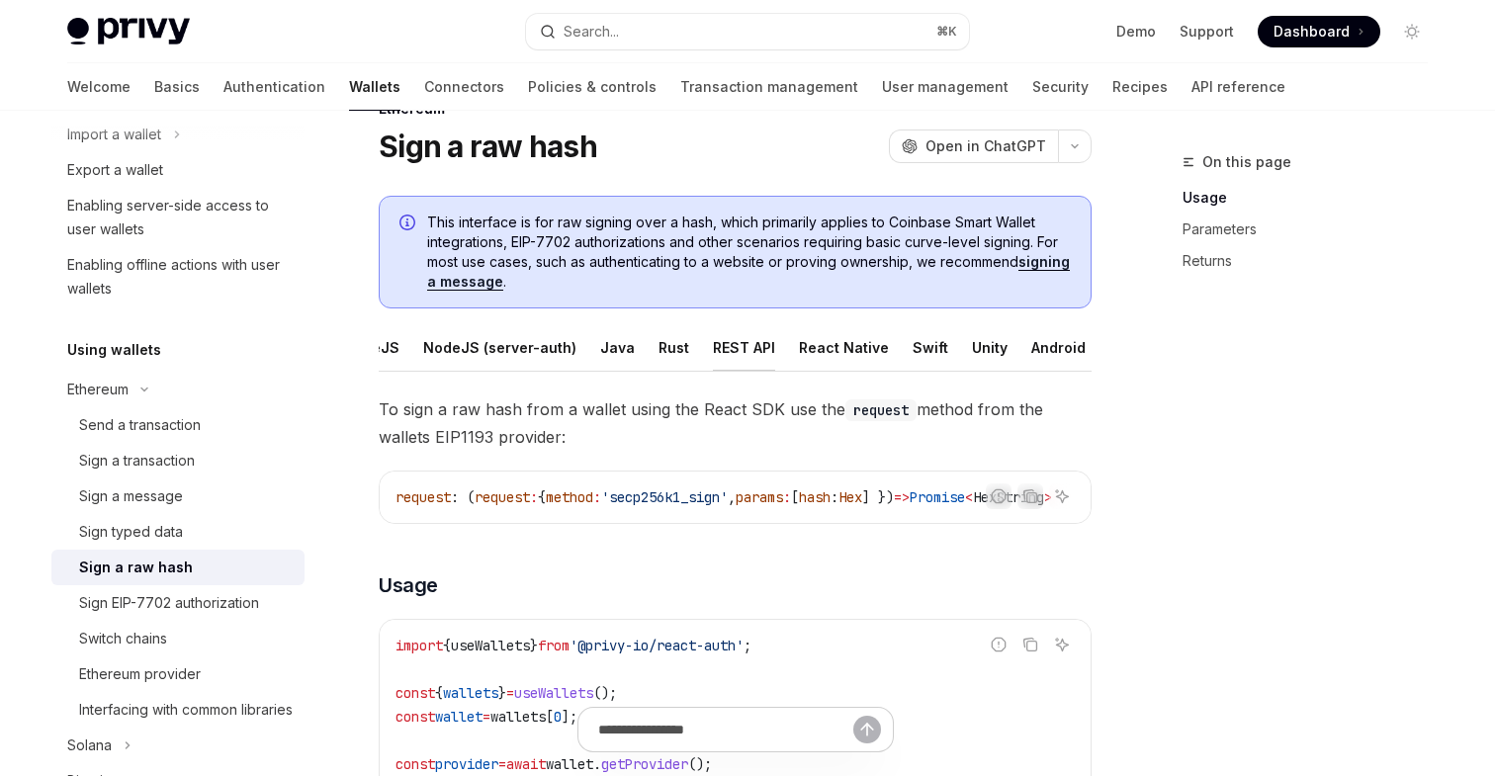
scroll to position [0, 135]
click at [997, 343] on div "Android" at bounding box center [1024, 347] width 54 height 46
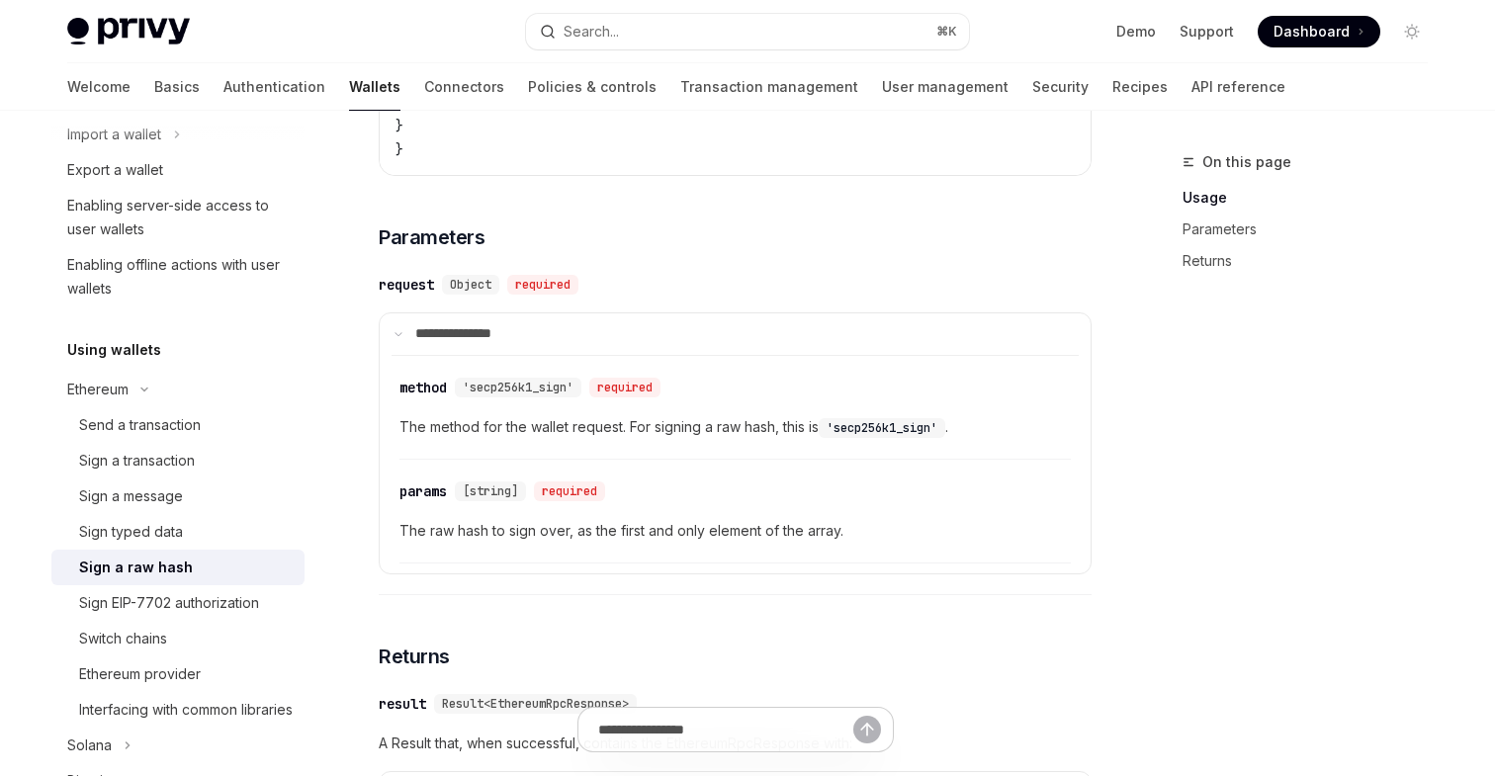
scroll to position [1107, 0]
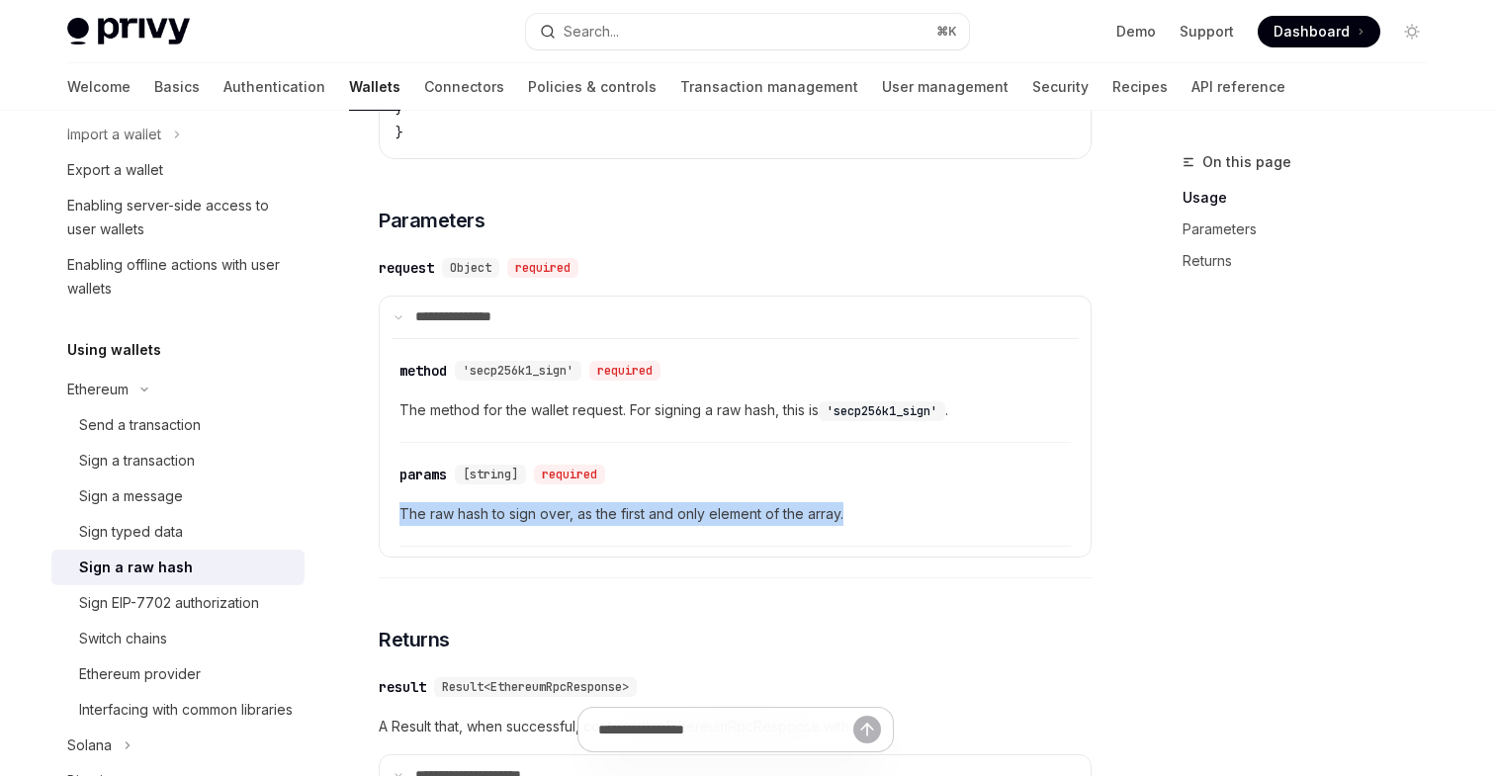
drag, startPoint x: 848, startPoint y: 514, endPoint x: 401, endPoint y: 518, distance: 447.1
click at [401, 518] on span "The raw hash to sign over, as the first and only element of the array." at bounding box center [736, 514] width 672 height 24
copy span "The raw hash to sign over, as the first and only element of the array."
click at [164, 491] on div "Sign a message" at bounding box center [131, 497] width 104 height 24
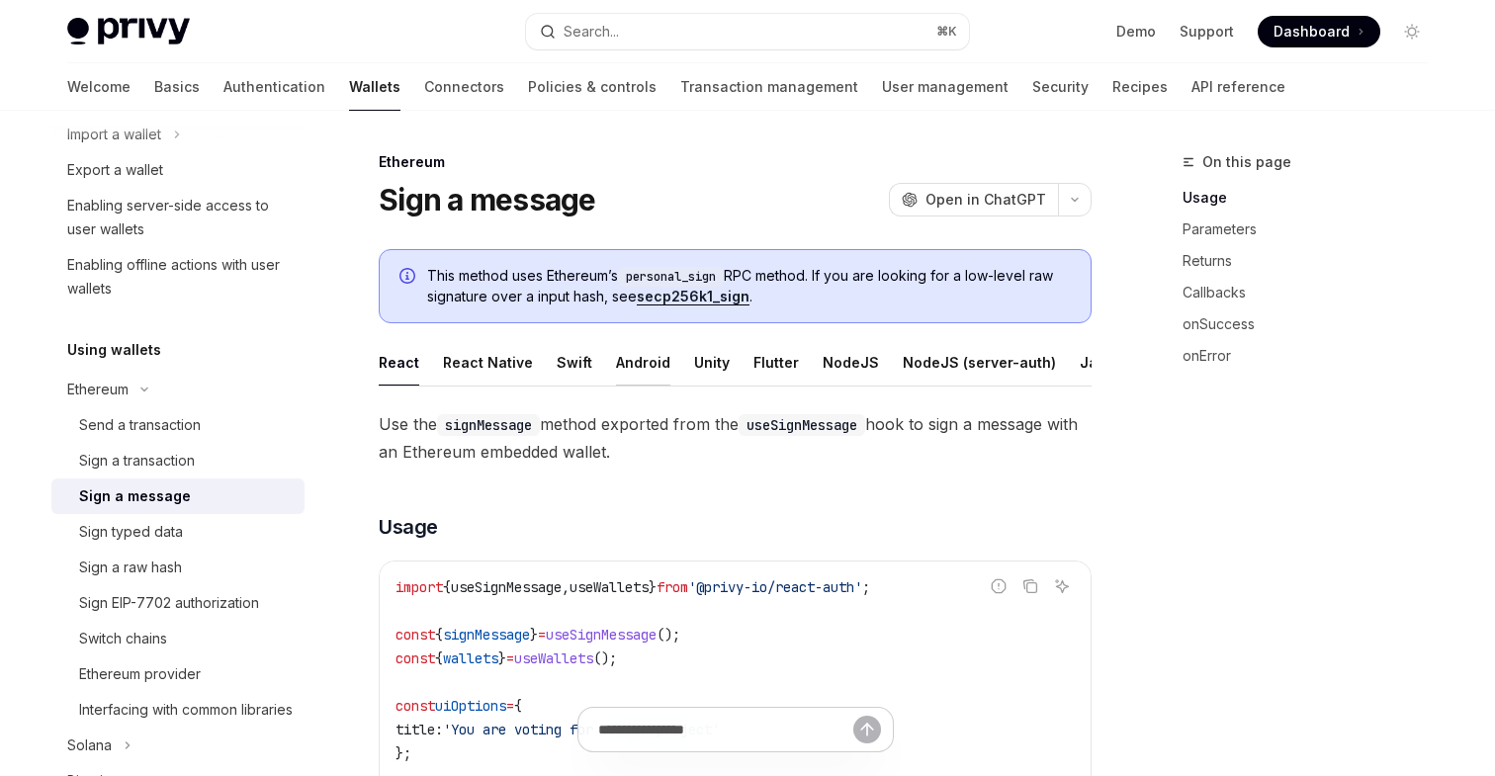
click at [637, 362] on div "Android" at bounding box center [643, 362] width 54 height 46
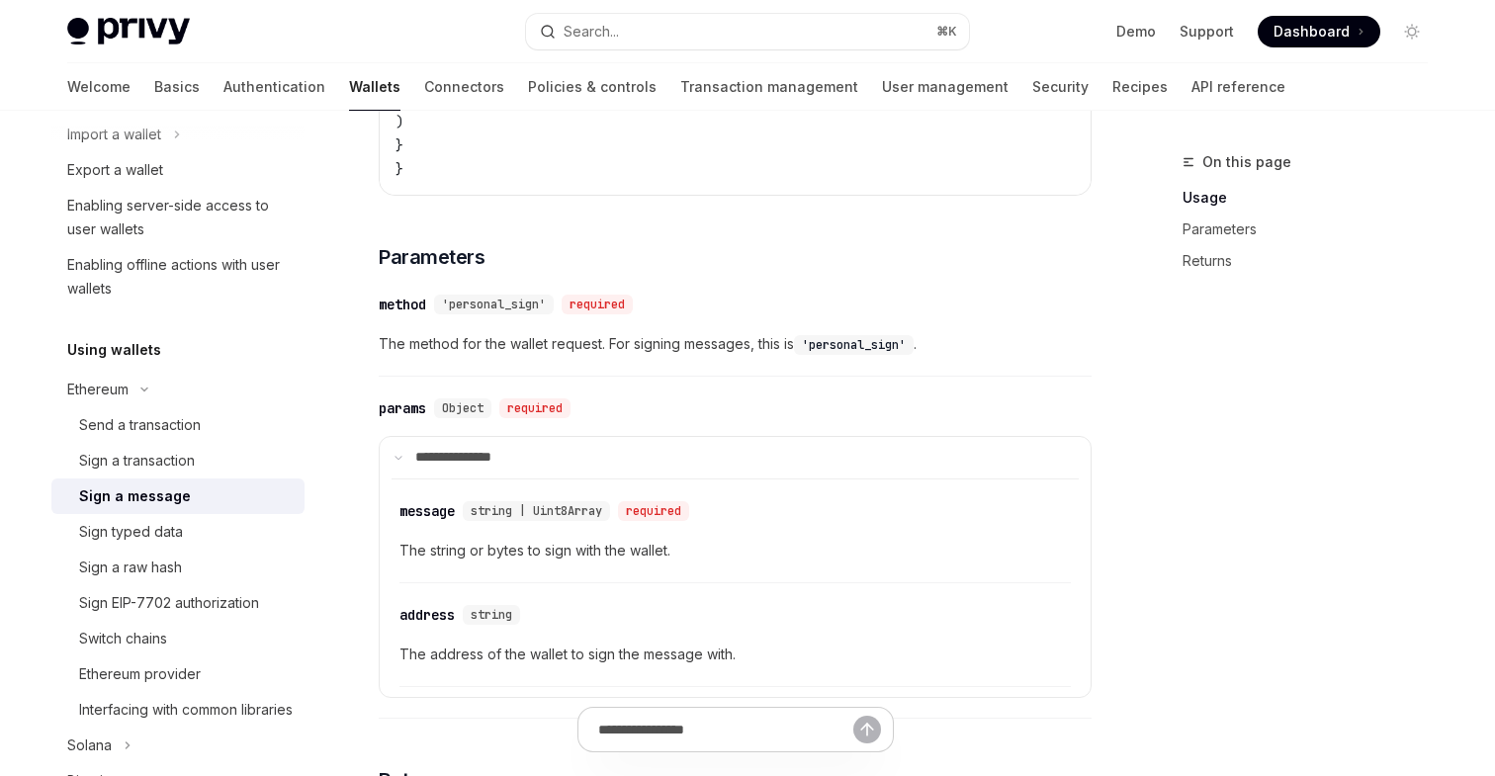
scroll to position [783, 0]
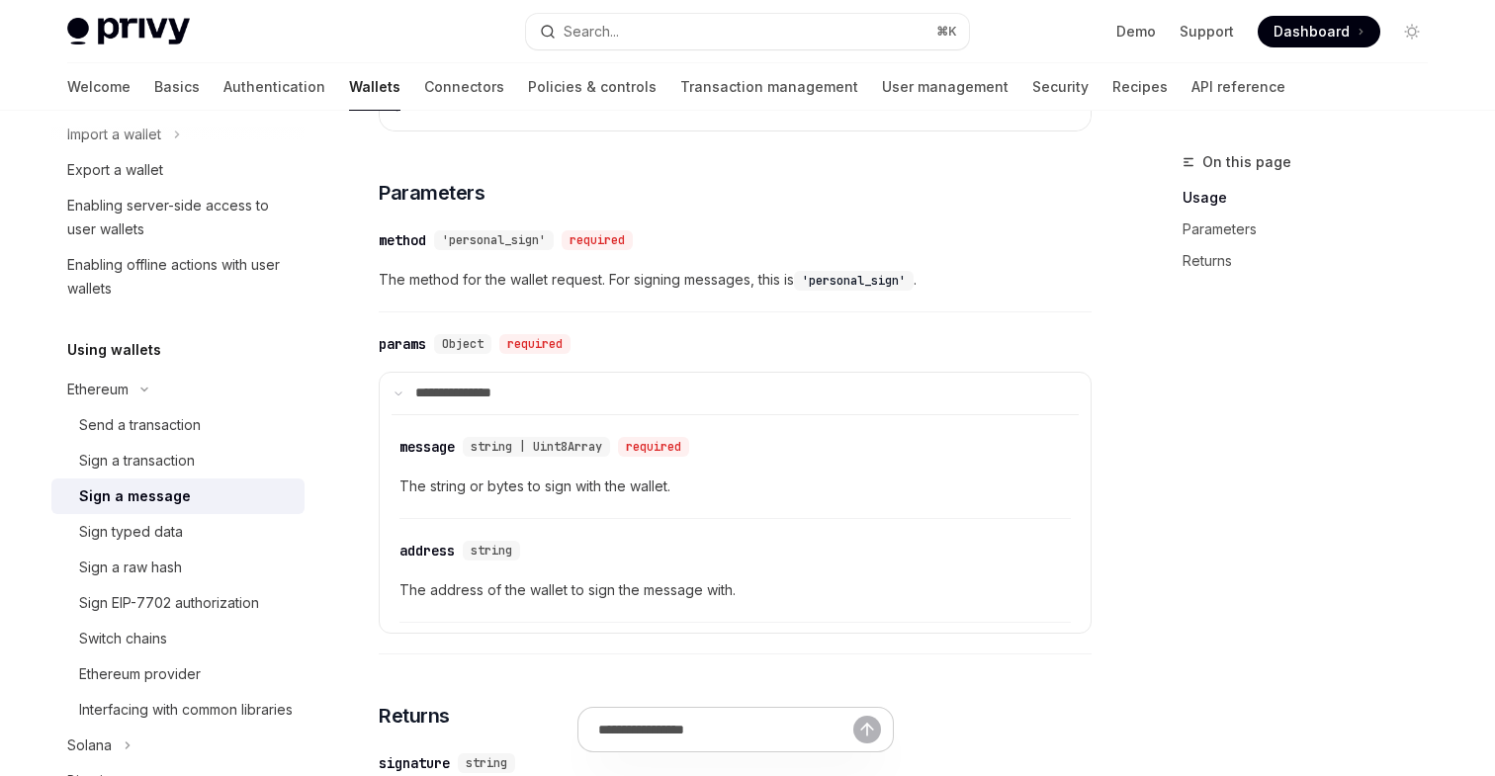
click at [847, 282] on code "'personal_sign'" at bounding box center [854, 281] width 120 height 20
copy code "personal_sign"
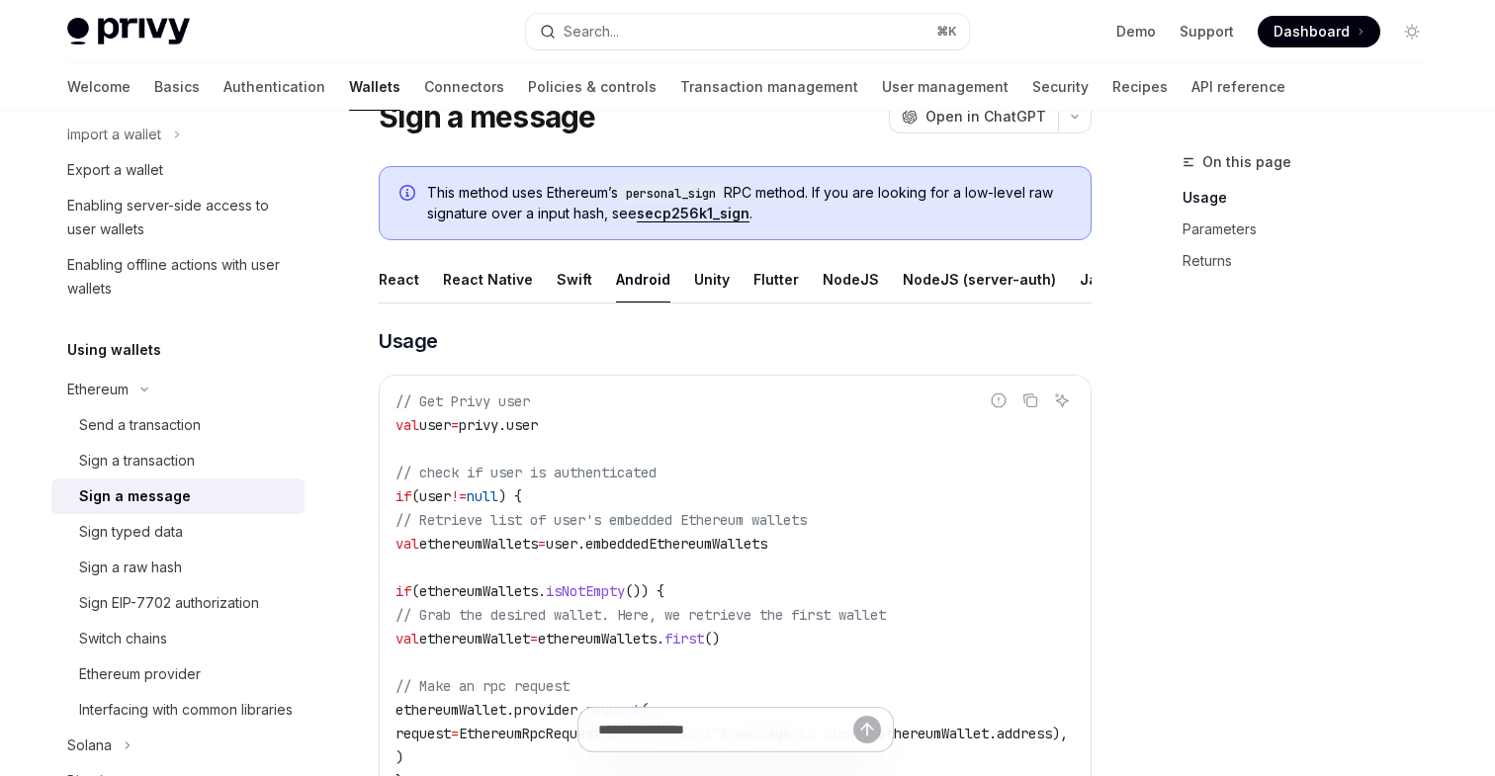
scroll to position [41, 0]
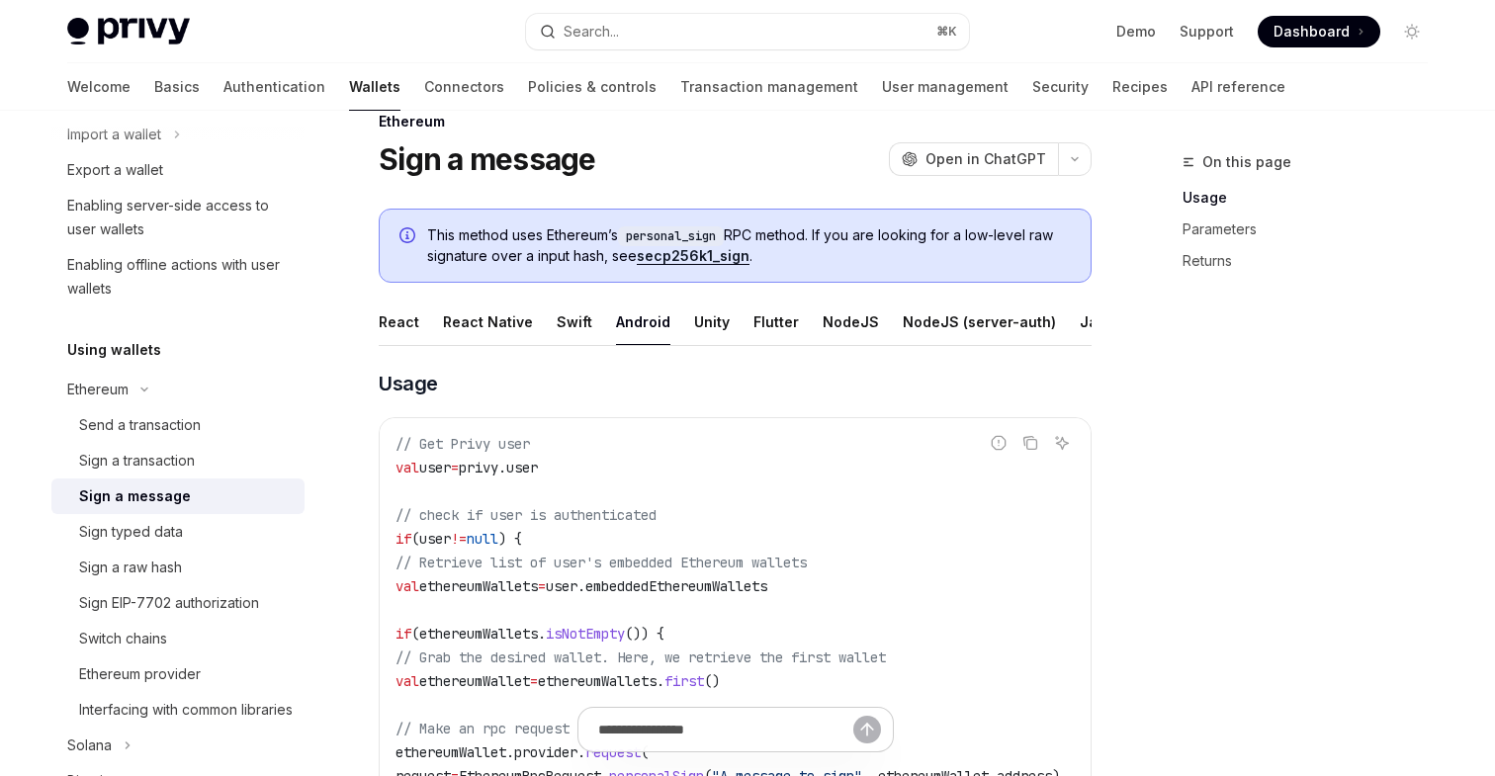
click at [667, 255] on link "secp256k1_sign" at bounding box center [693, 256] width 113 height 18
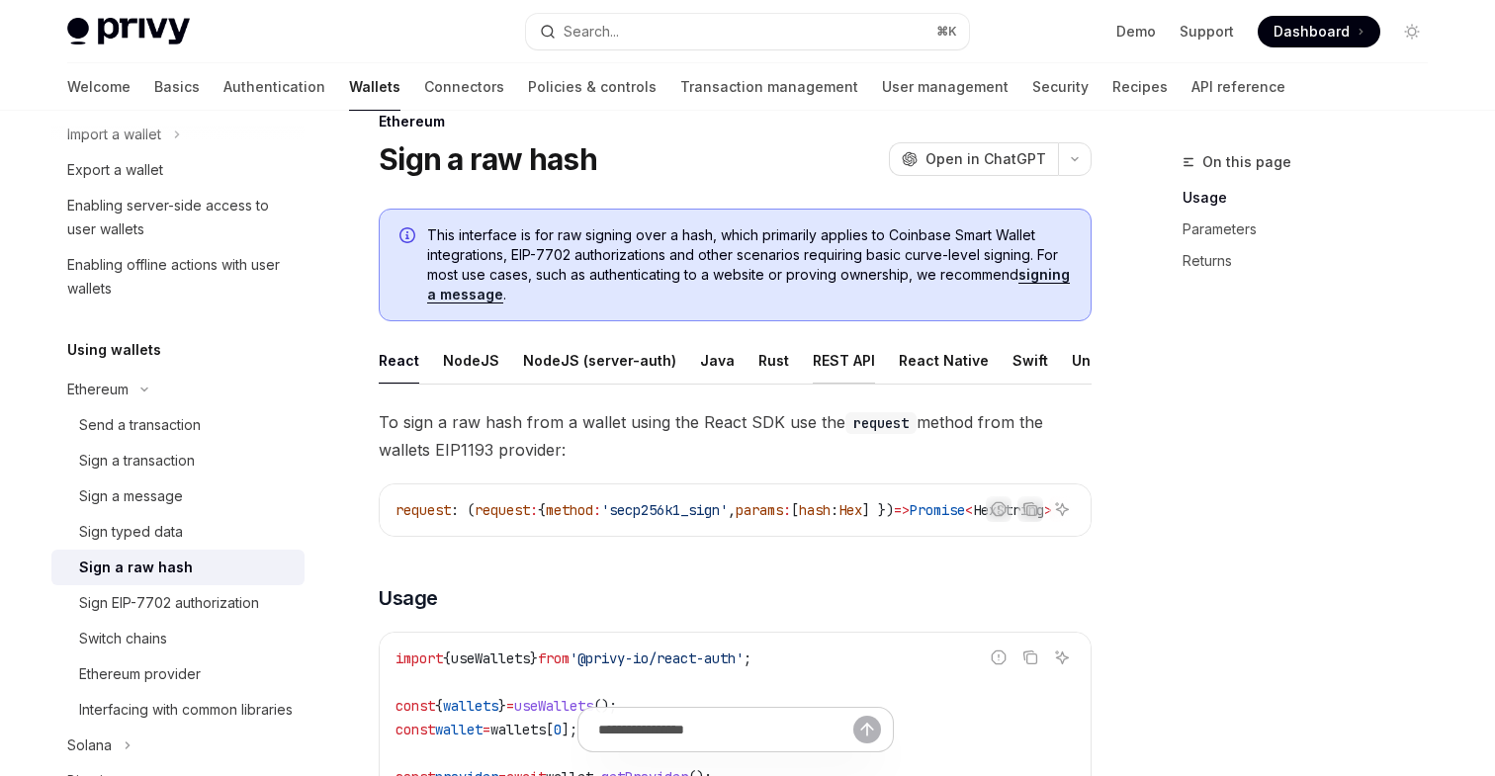
scroll to position [0, 135]
click at [997, 364] on div "Android" at bounding box center [1024, 360] width 54 height 46
type textarea "*"
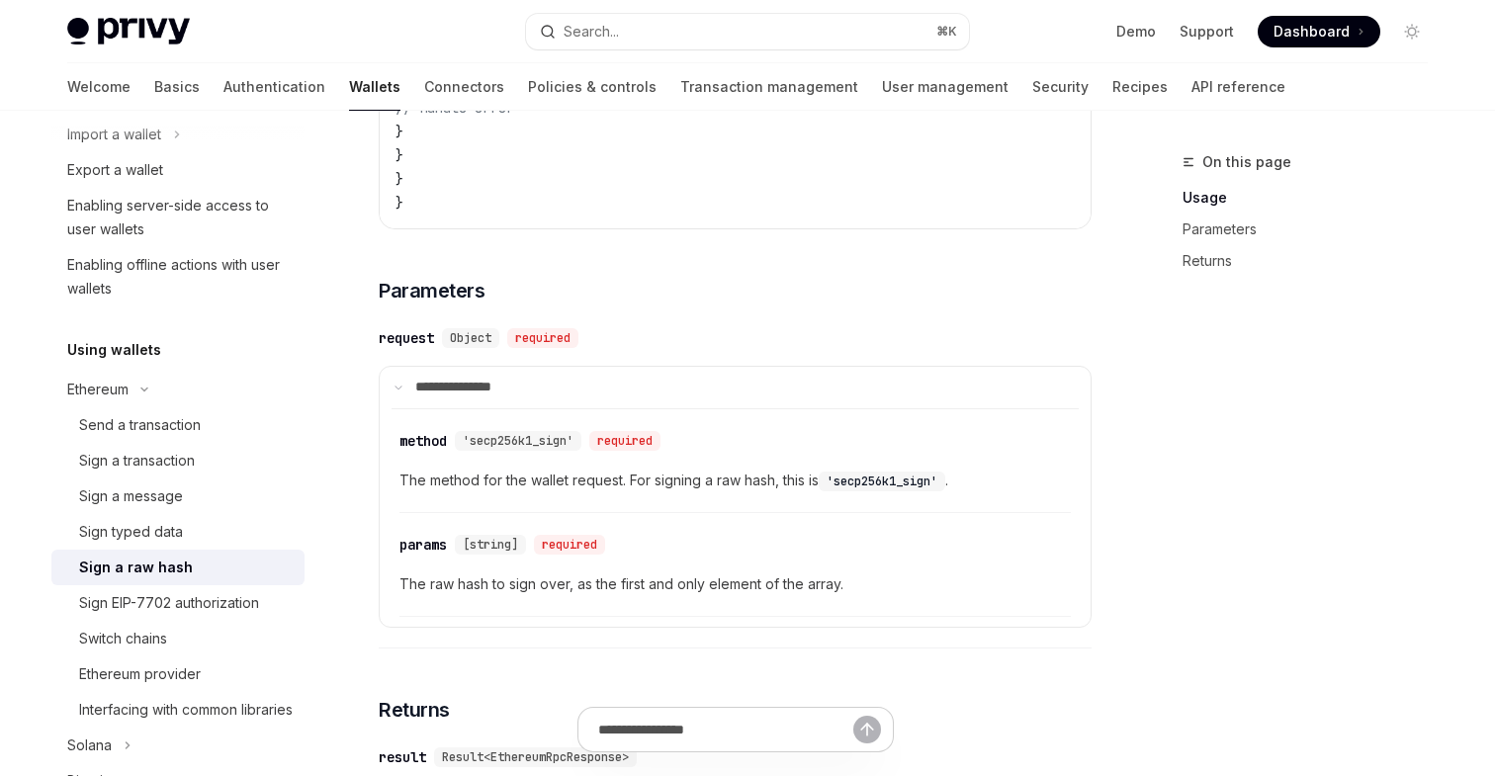
scroll to position [1144, 0]
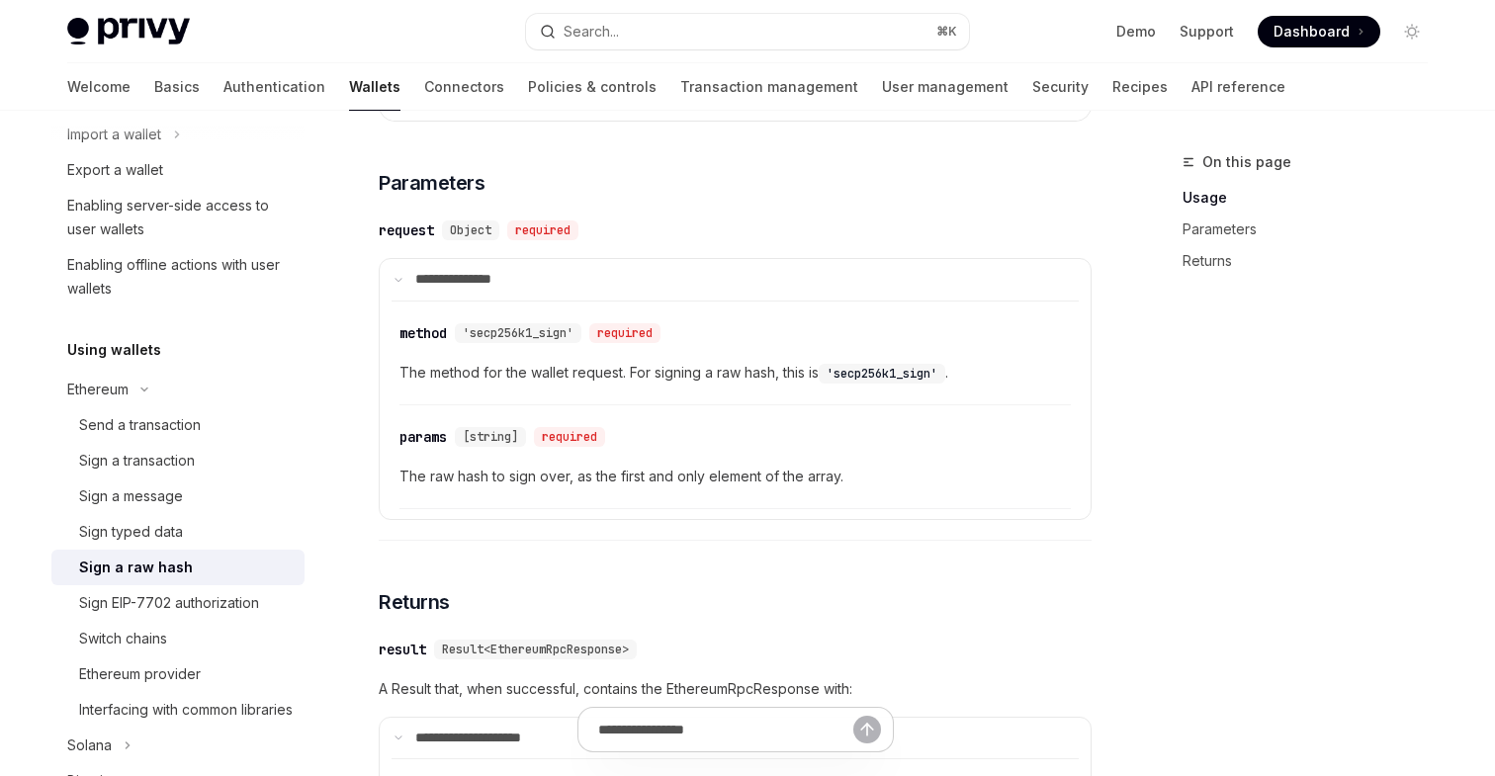
click at [881, 375] on code "'secp256k1_sign'" at bounding box center [882, 374] width 127 height 20
copy code "secp256k1_sign"
